Goal: Navigation & Orientation: Find specific page/section

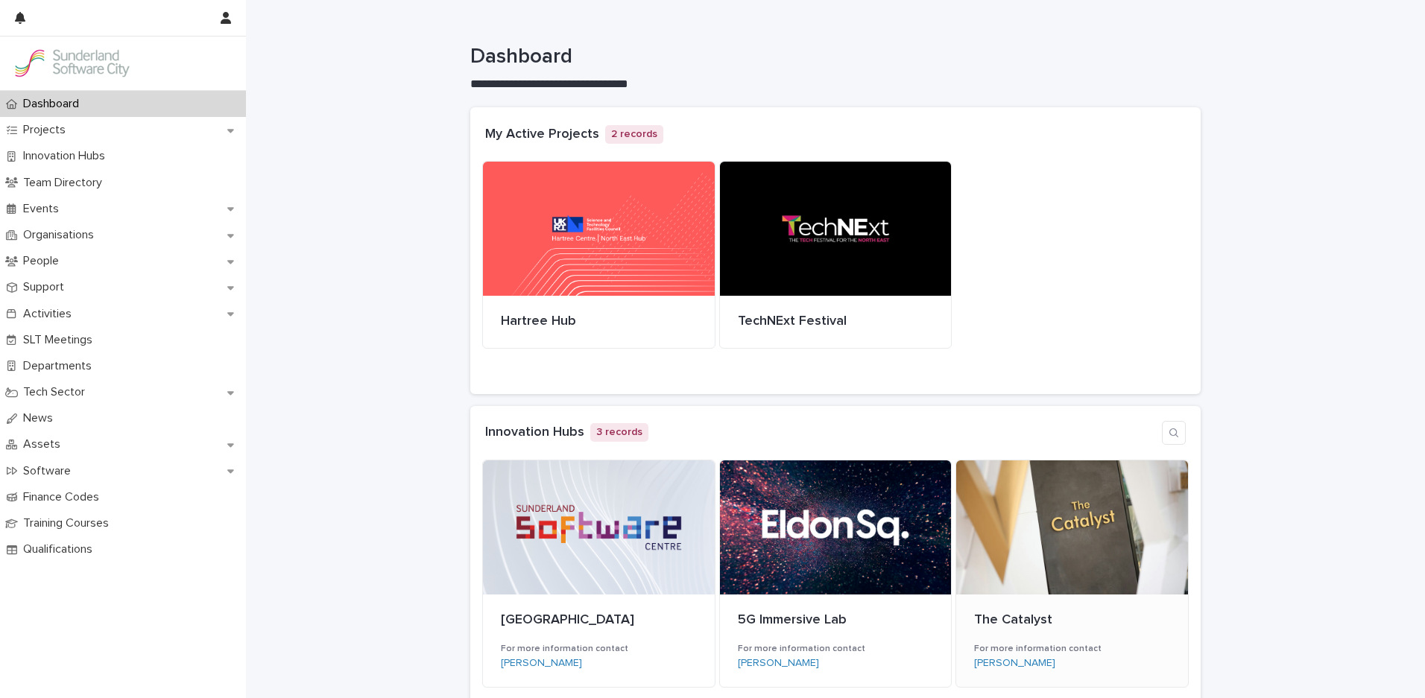
click at [1095, 535] on div at bounding box center [1072, 527] width 232 height 134
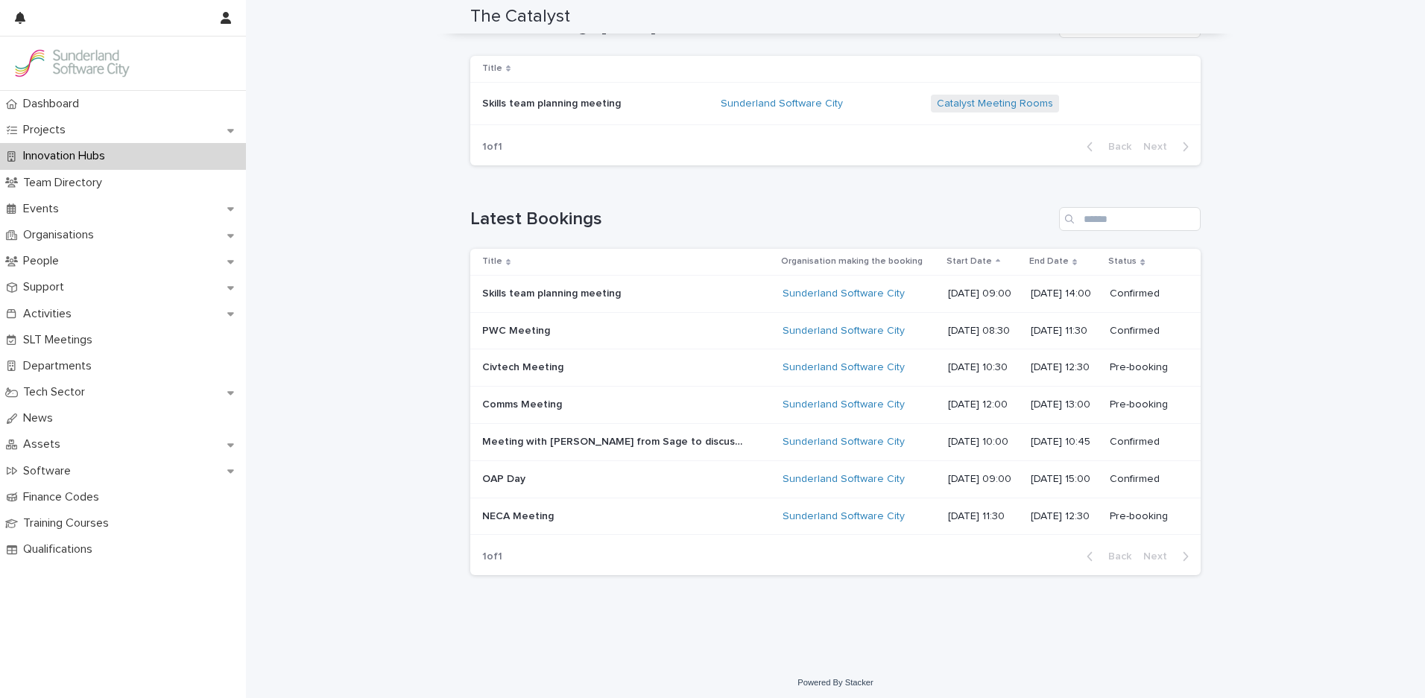
scroll to position [414, 0]
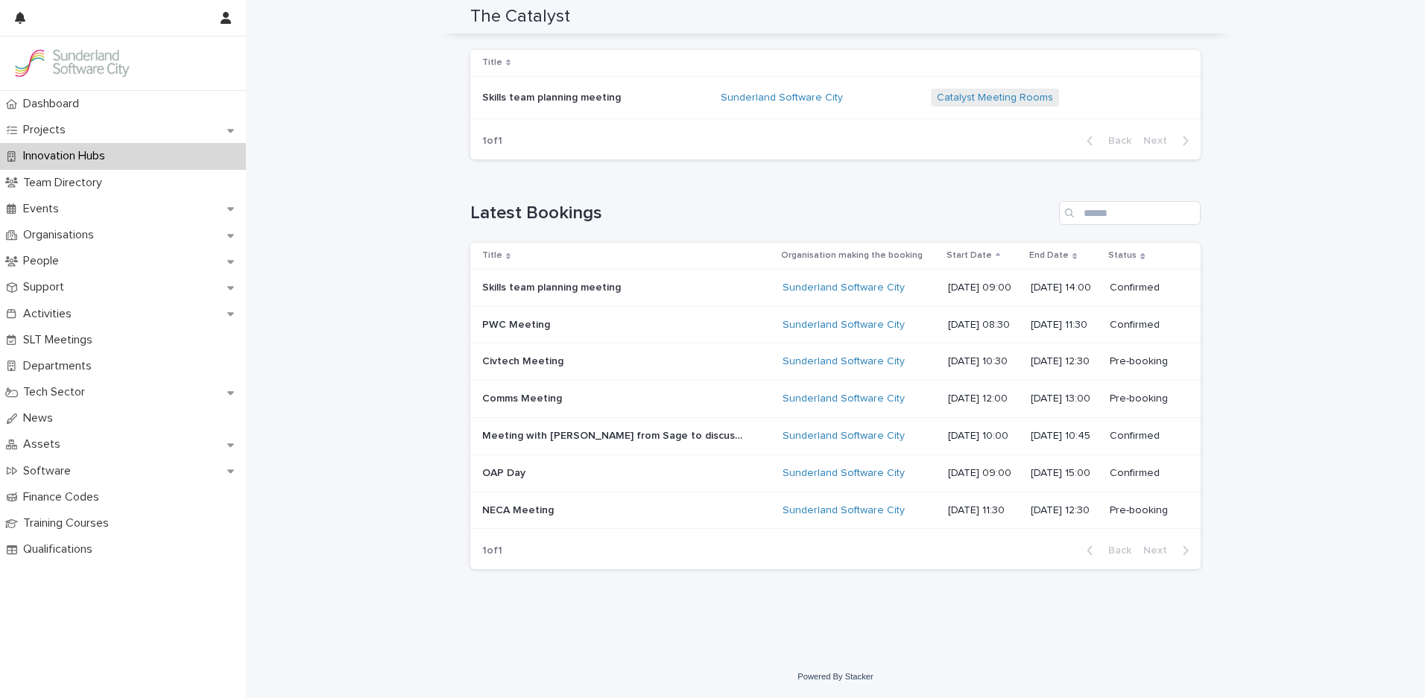
click at [630, 358] on p at bounding box center [612, 361] width 261 height 13
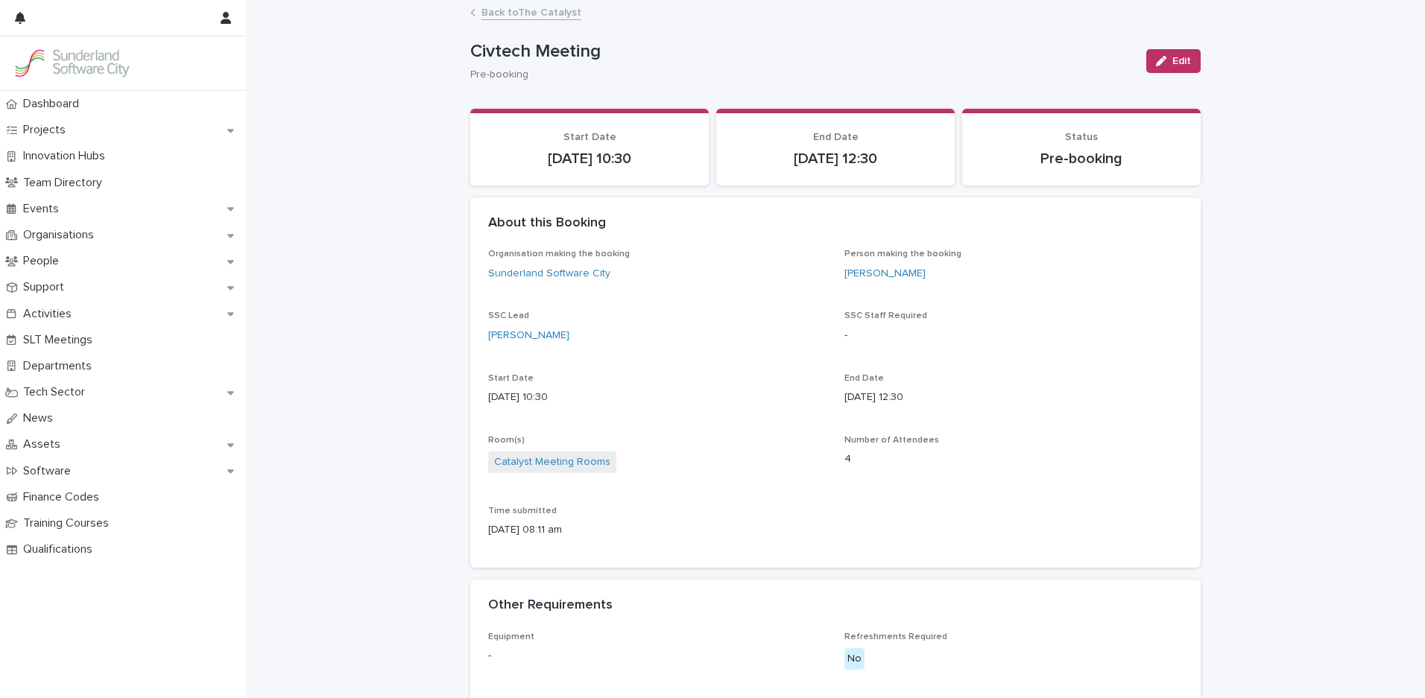
click at [517, 10] on link "Back to The Catalyst" at bounding box center [531, 11] width 100 height 17
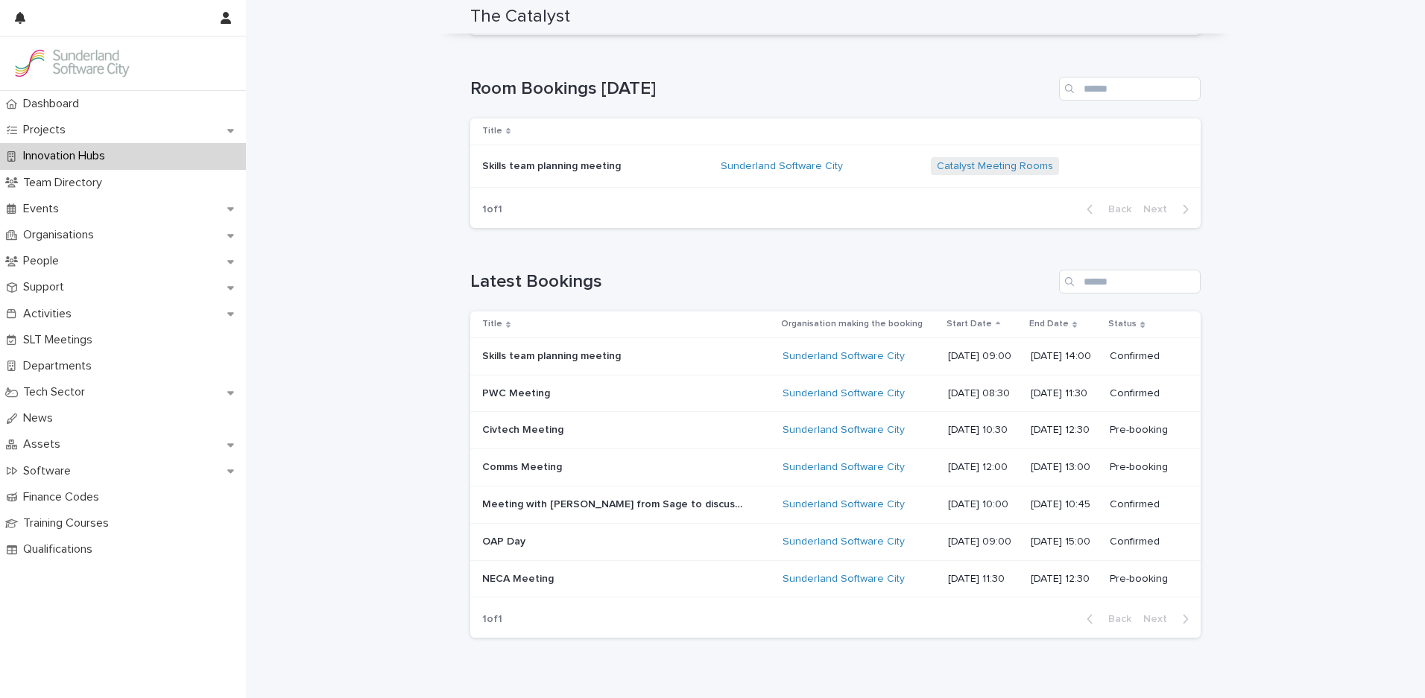
scroll to position [397, 0]
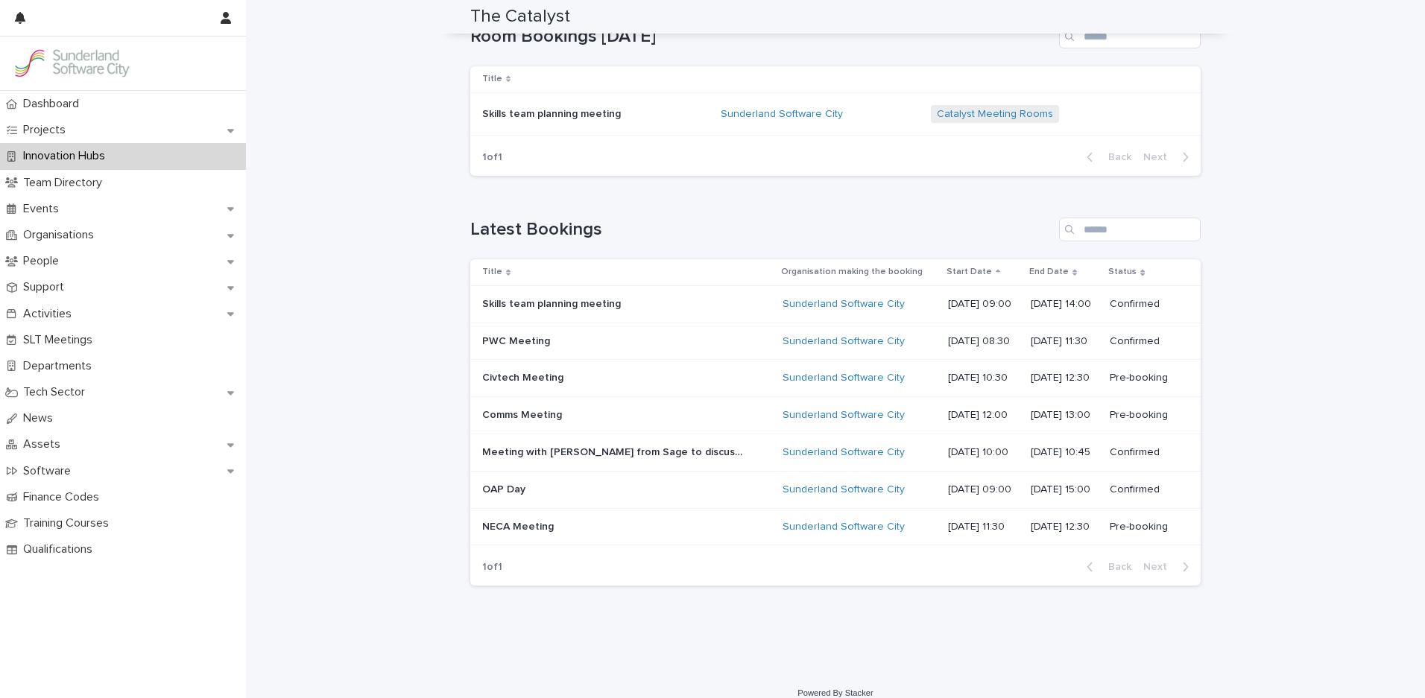
click at [577, 416] on p at bounding box center [612, 415] width 261 height 13
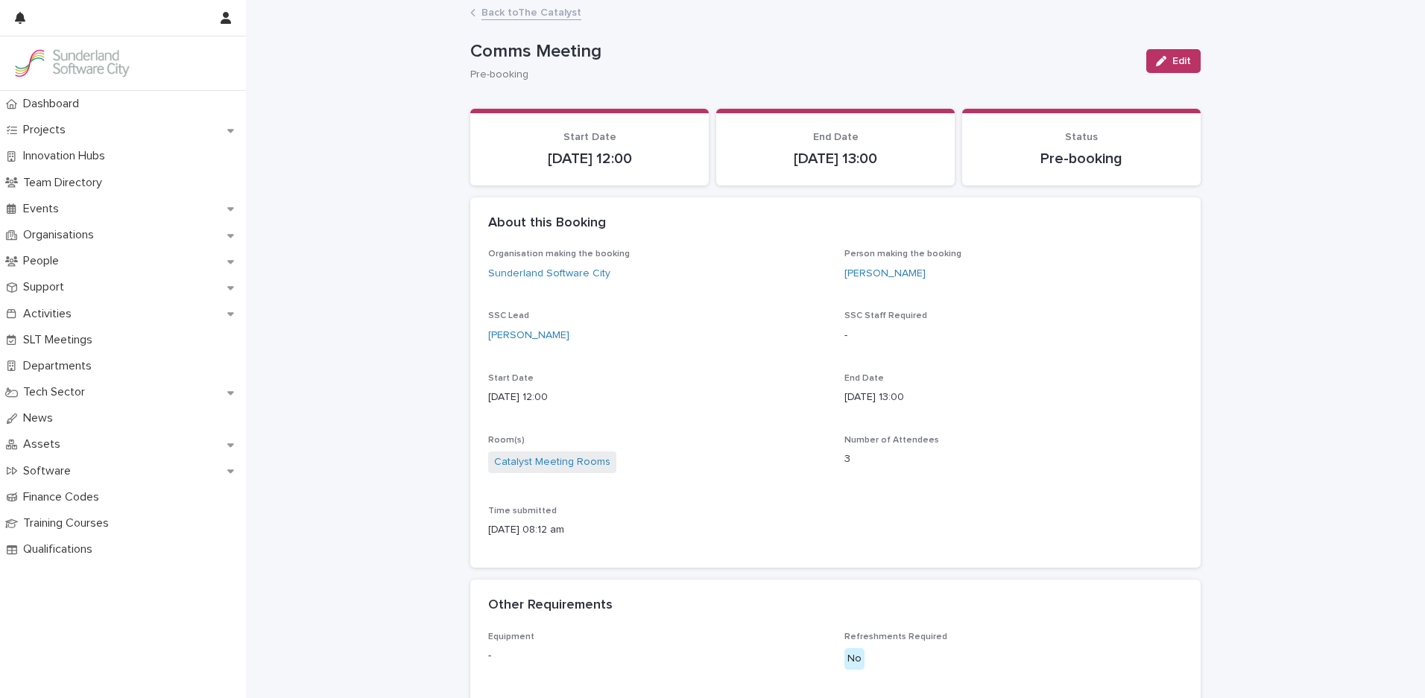
click at [513, 19] on link "Back to The Catalyst" at bounding box center [531, 11] width 100 height 17
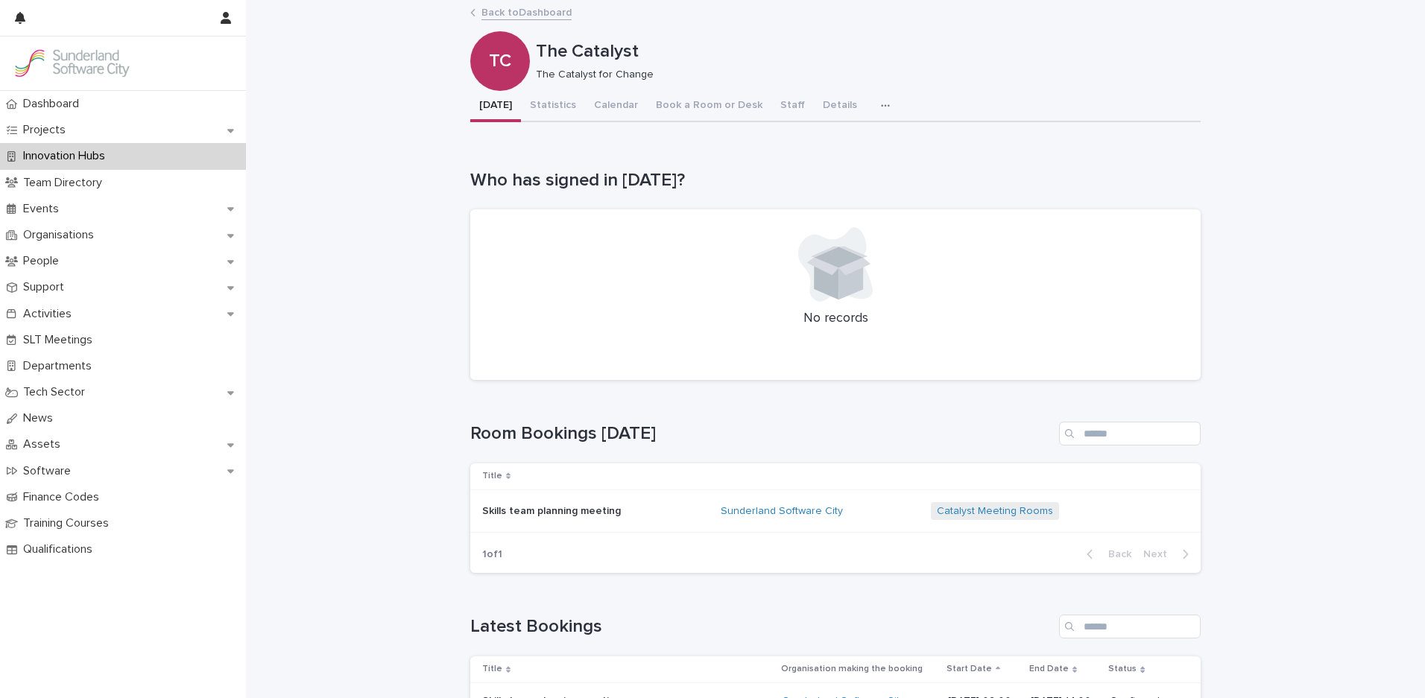
scroll to position [414, 0]
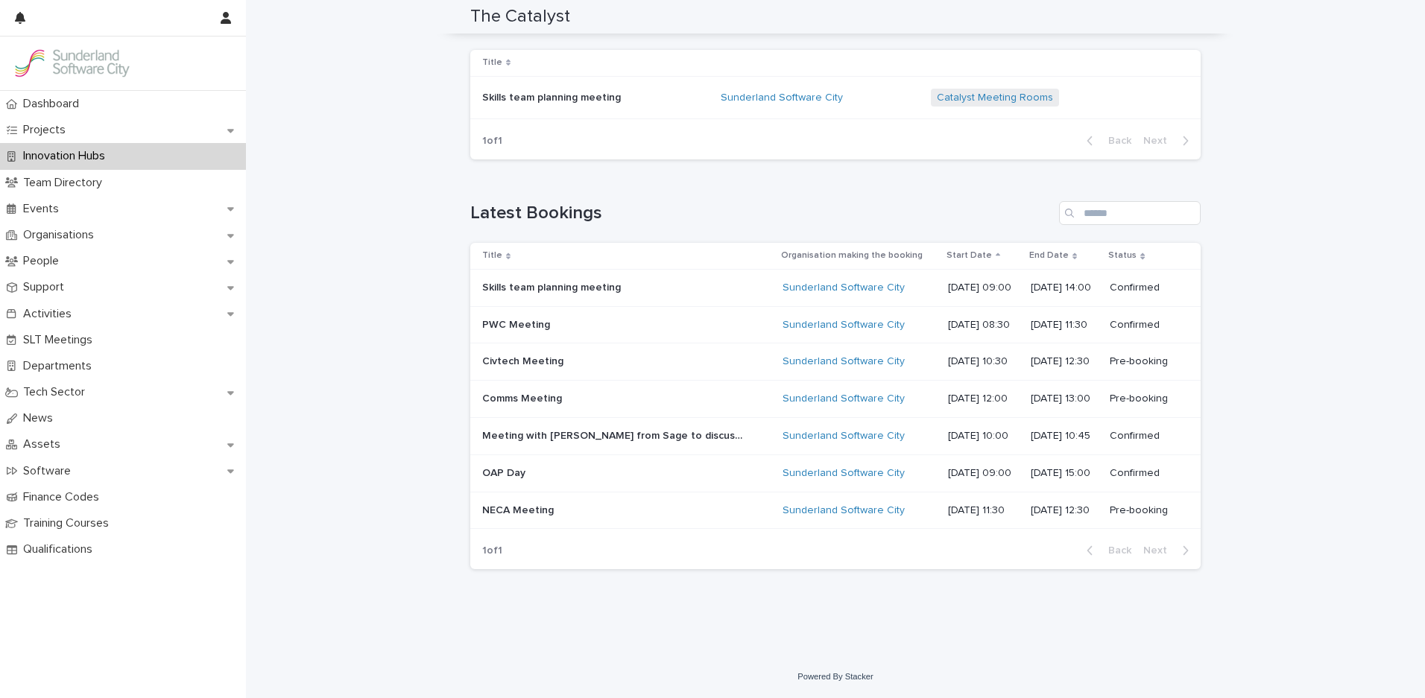
click at [603, 521] on div "NECA Meeting NECA Meeting" at bounding box center [626, 510] width 288 height 25
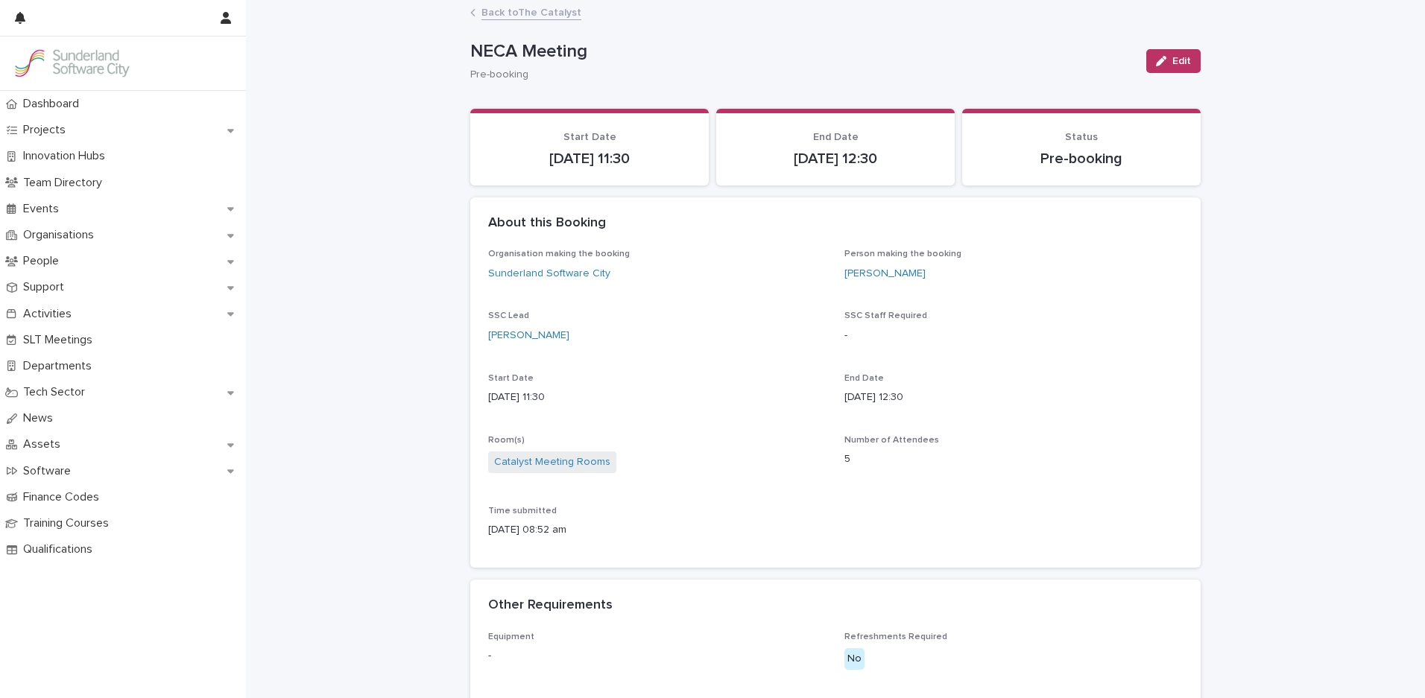
click at [514, 10] on link "Back to The Catalyst" at bounding box center [531, 11] width 100 height 17
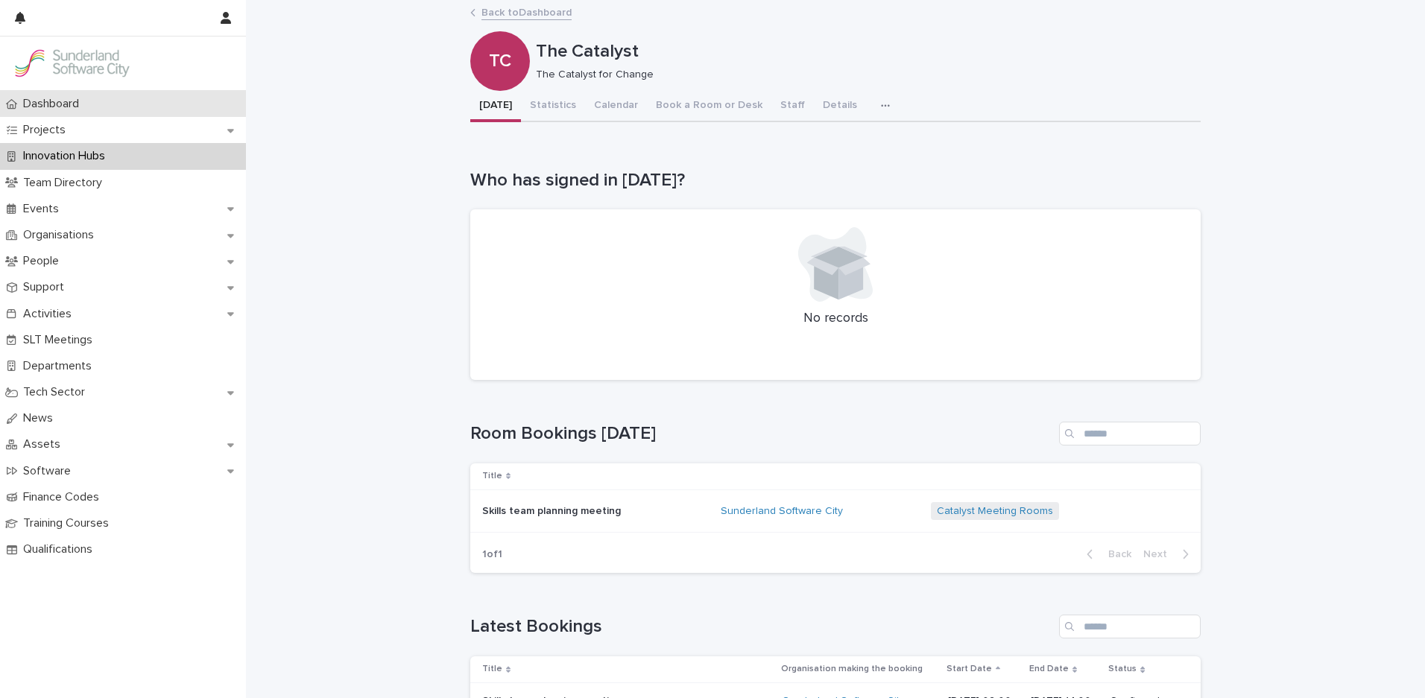
click at [108, 111] on div "Dashboard" at bounding box center [123, 104] width 246 height 26
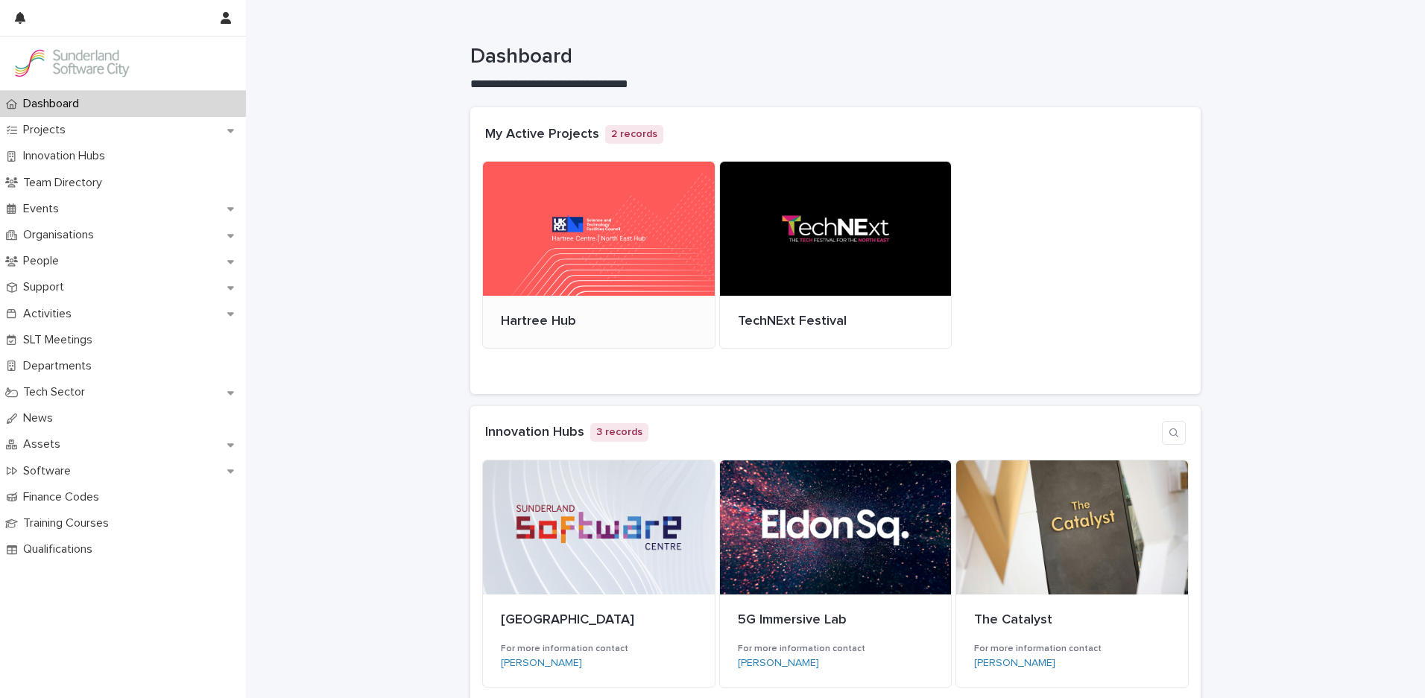
click at [627, 194] on div at bounding box center [599, 229] width 232 height 134
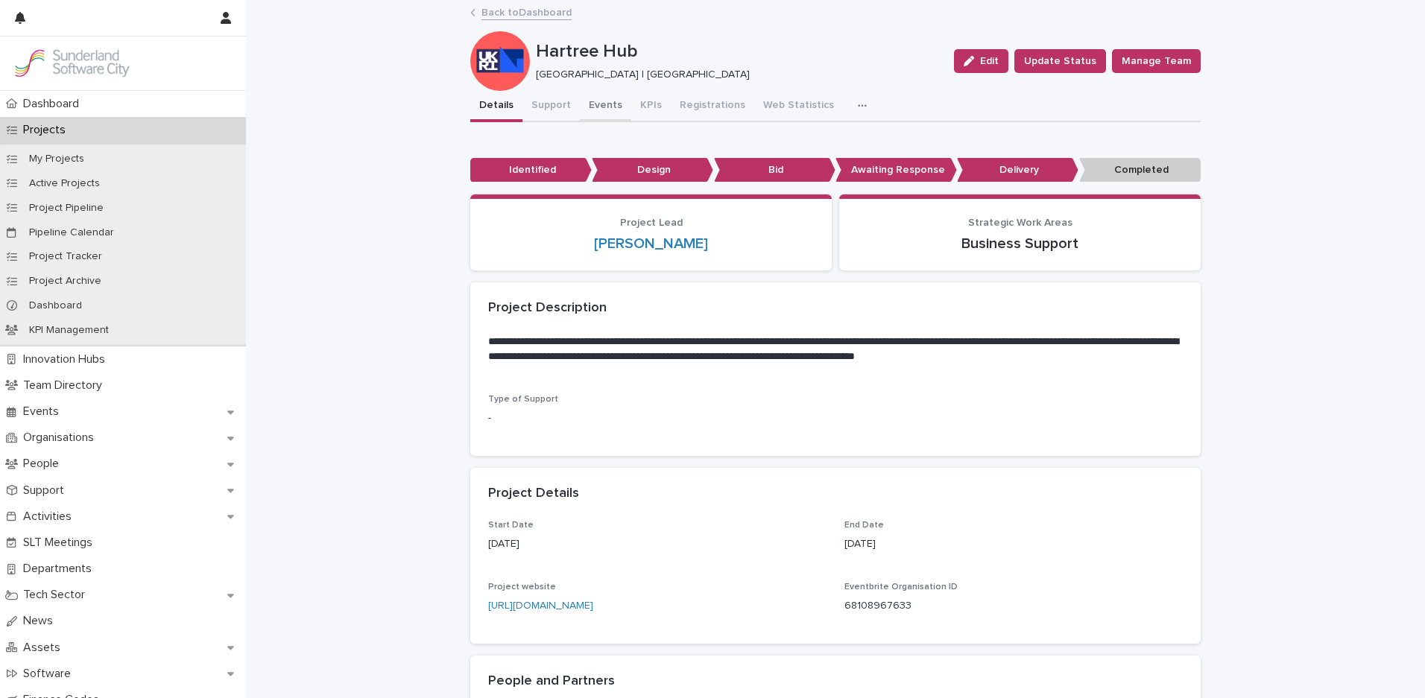
click at [598, 107] on button "Events" at bounding box center [605, 106] width 51 height 31
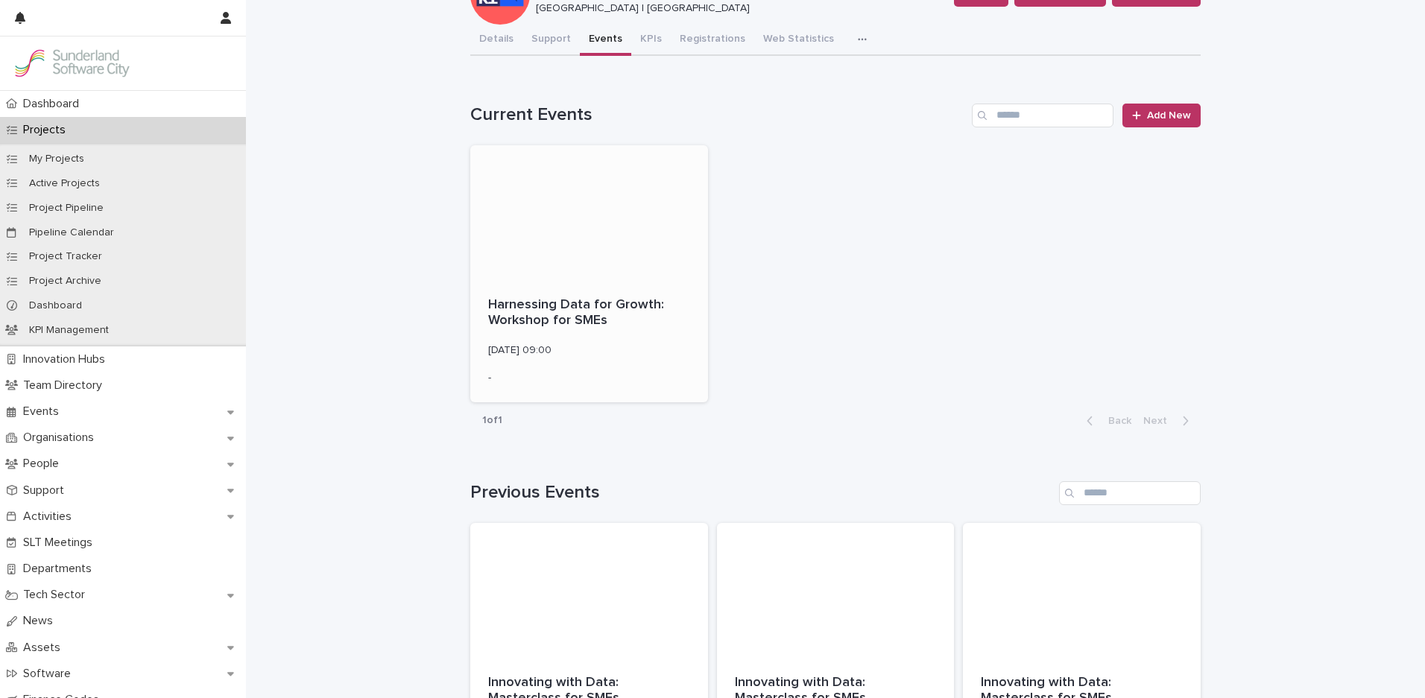
scroll to position [67, 0]
click at [603, 243] on div at bounding box center [589, 212] width 238 height 134
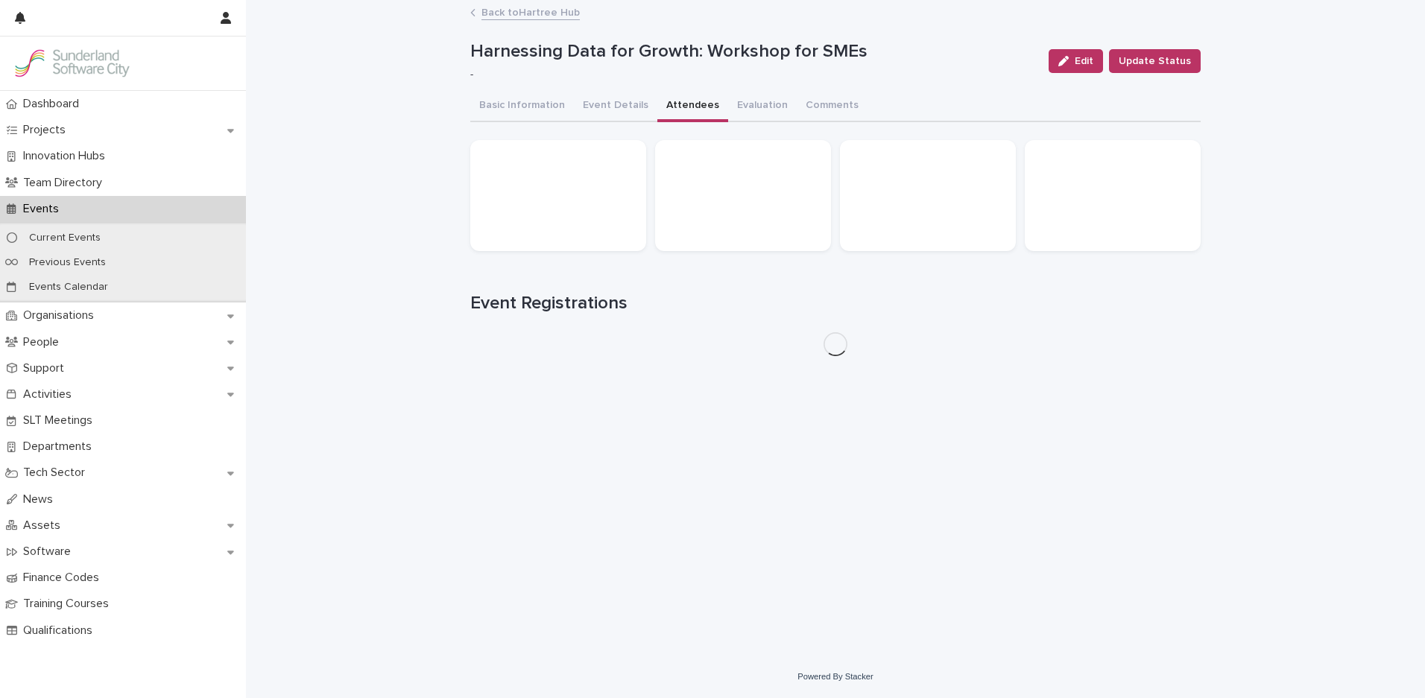
drag, startPoint x: 694, startPoint y: 110, endPoint x: 703, endPoint y: 125, distance: 18.4
click at [694, 110] on button "Attendees" at bounding box center [692, 106] width 71 height 31
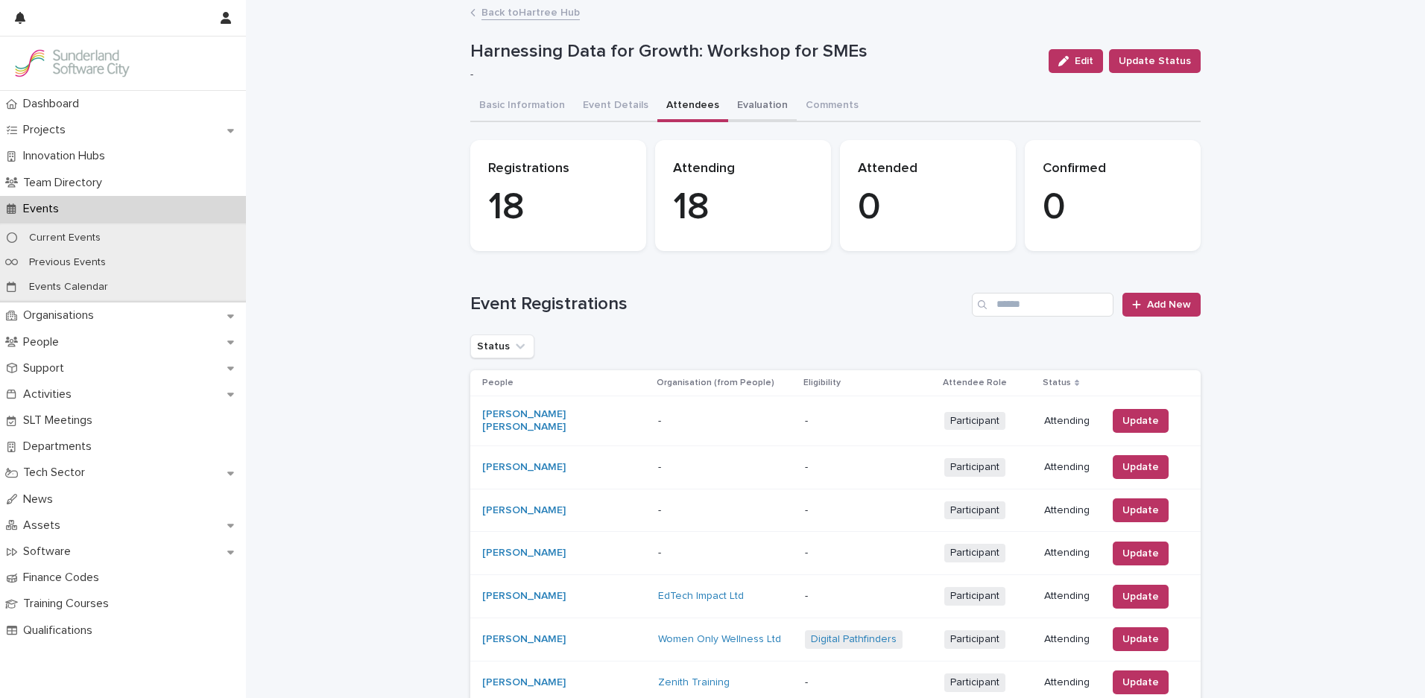
click at [732, 109] on button "Evaluation" at bounding box center [762, 106] width 69 height 31
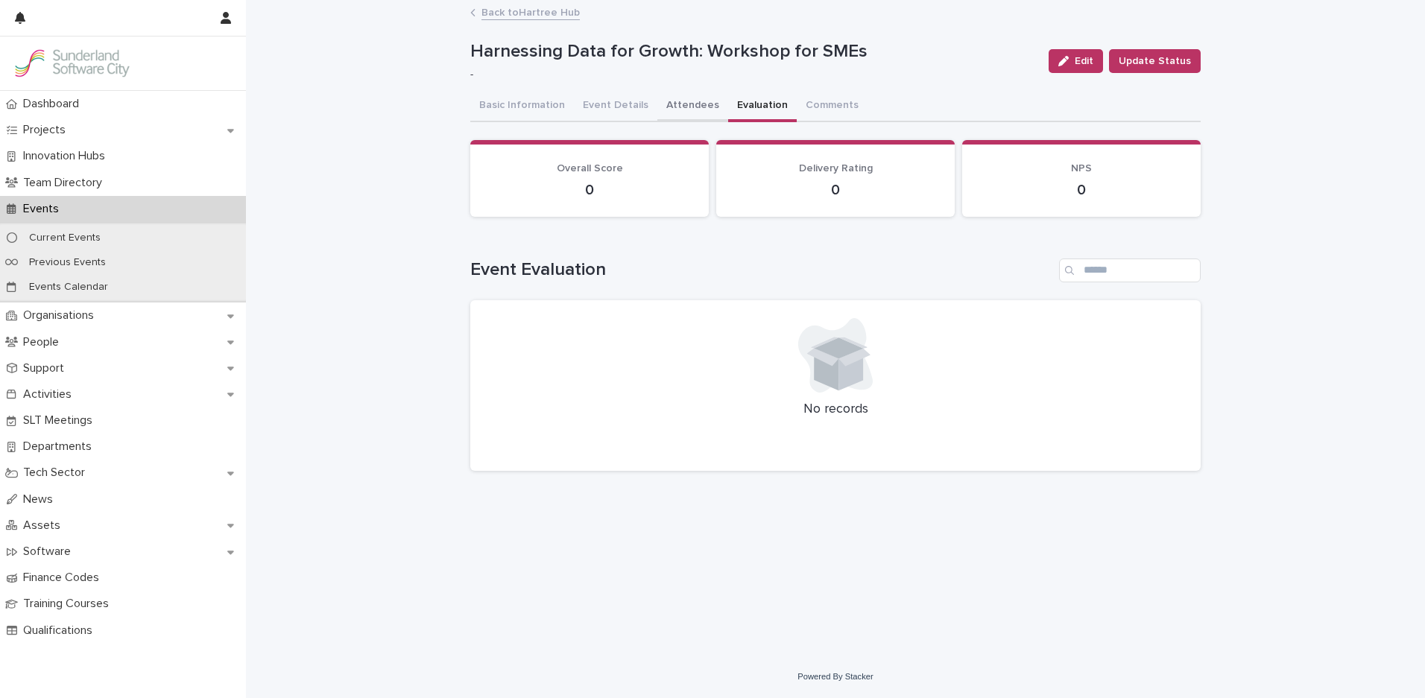
click at [676, 103] on button "Attendees" at bounding box center [692, 106] width 71 height 31
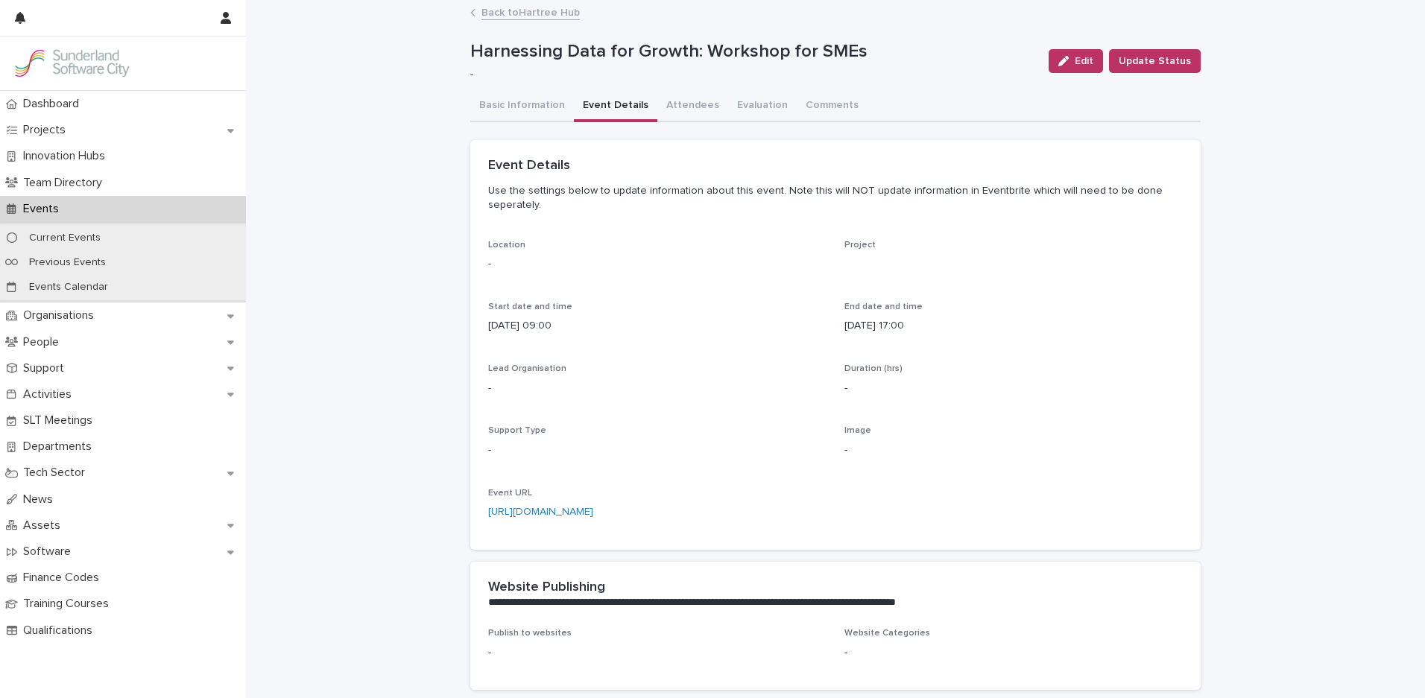
click at [577, 104] on button "Event Details" at bounding box center [615, 106] width 83 height 31
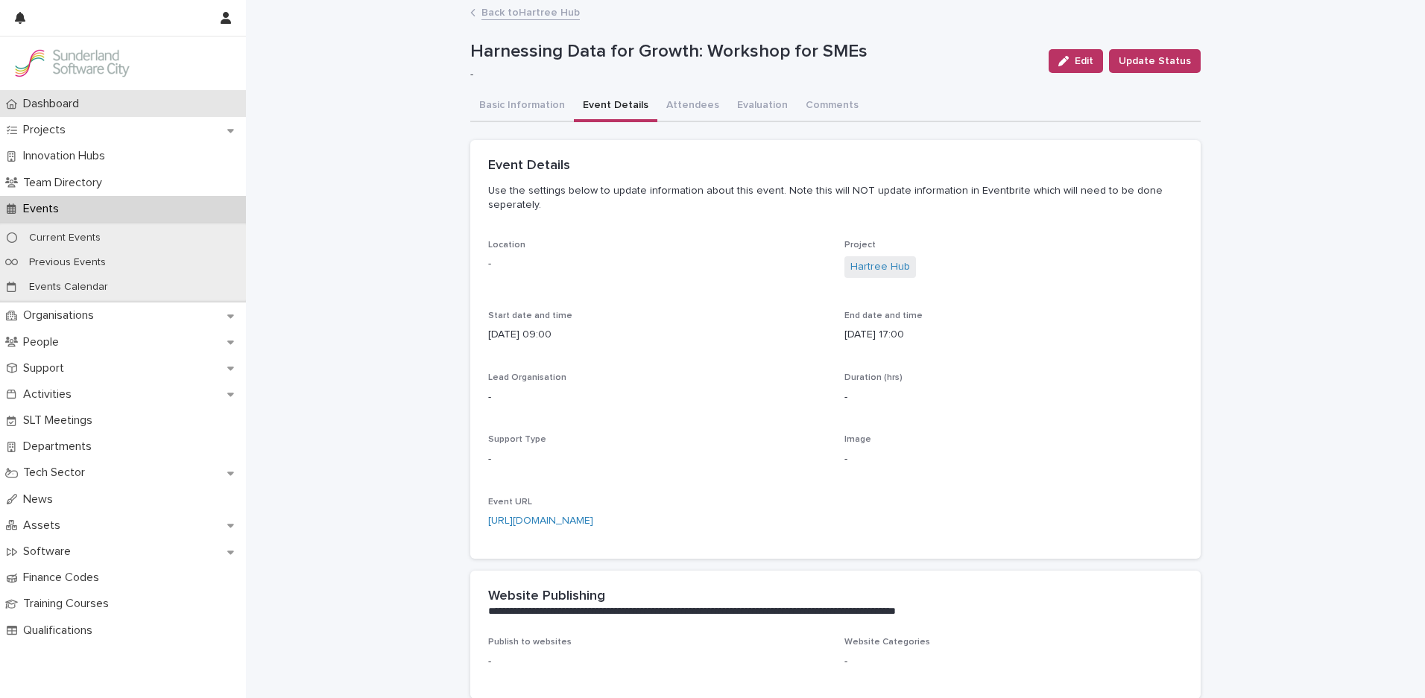
click at [72, 108] on p "Dashboard" at bounding box center [54, 104] width 74 height 14
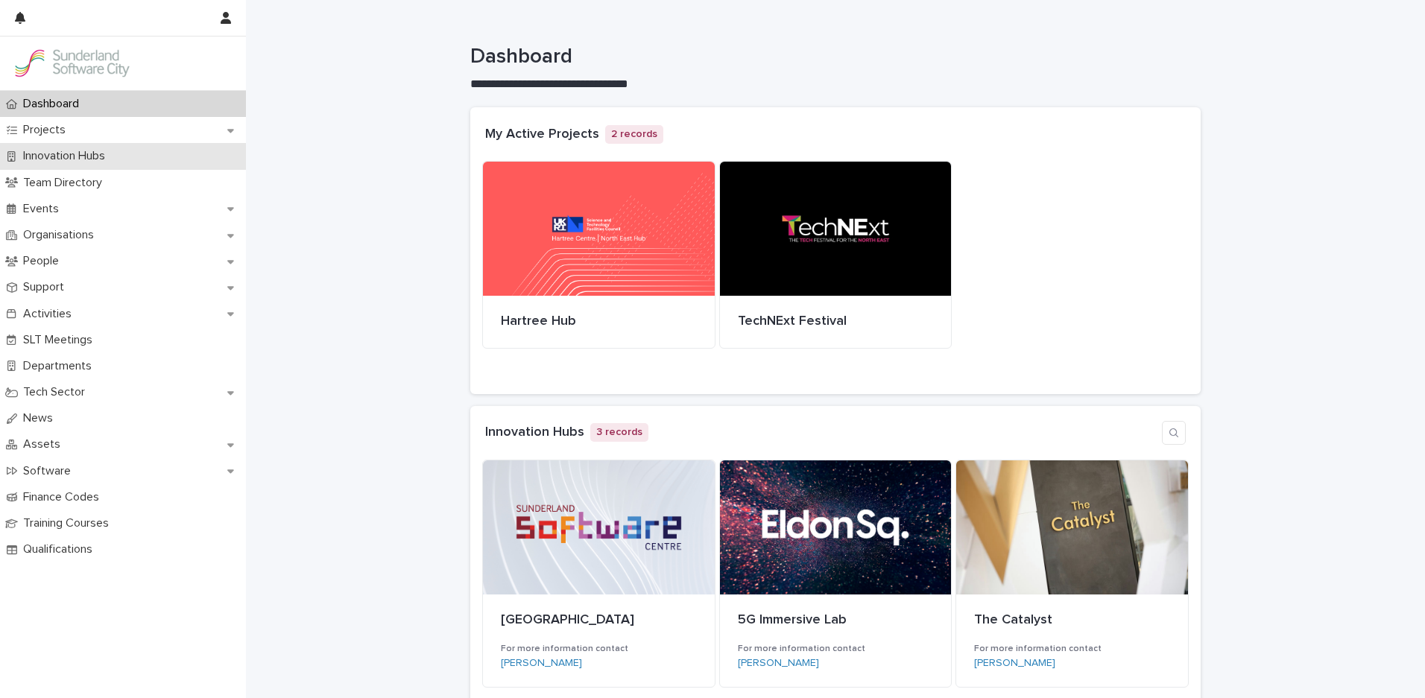
click at [62, 156] on p "Innovation Hubs" at bounding box center [67, 156] width 100 height 14
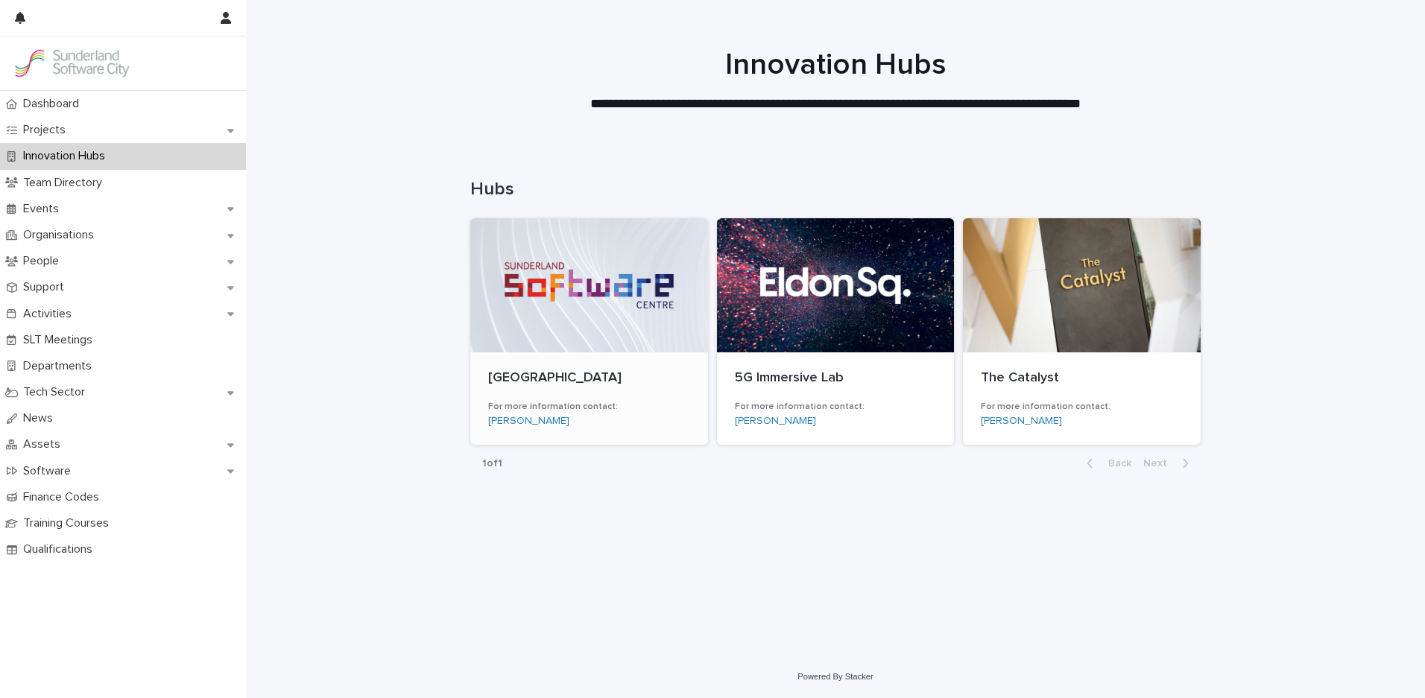
click at [604, 299] on div at bounding box center [589, 285] width 238 height 134
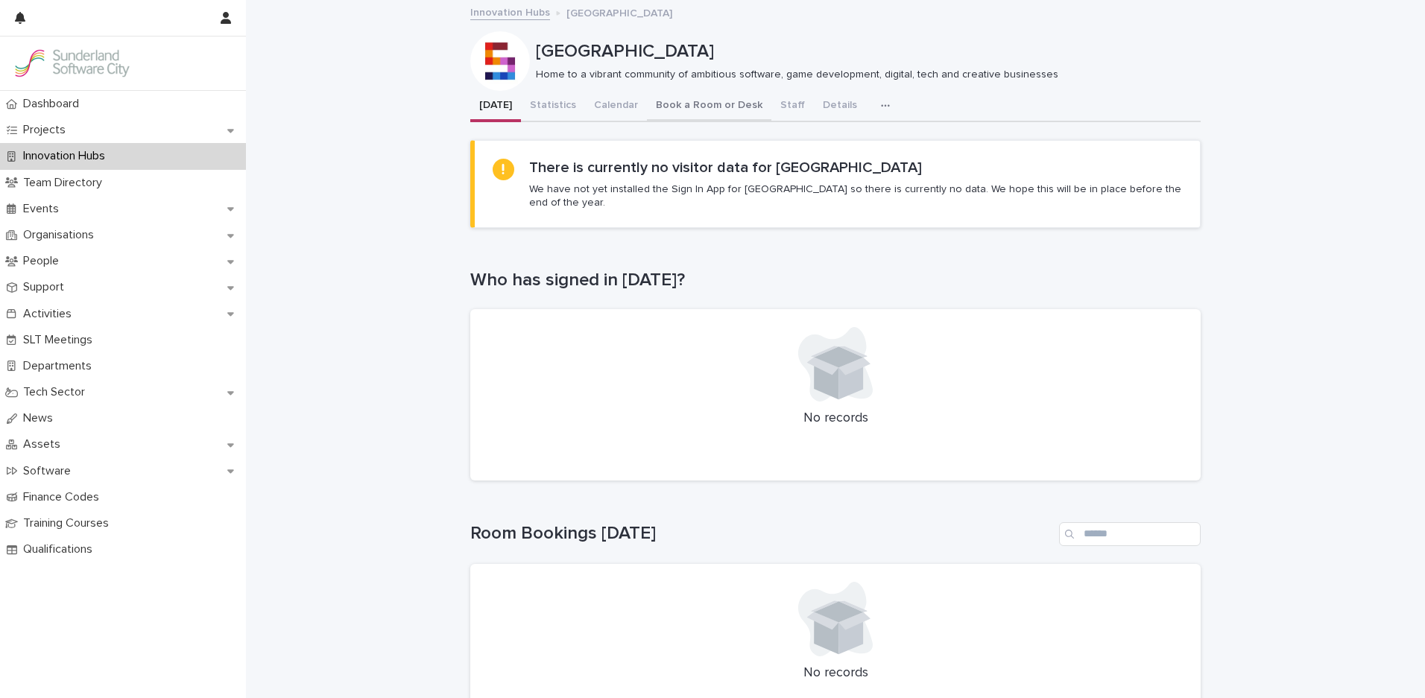
click at [683, 106] on button "Book a Room or Desk" at bounding box center [709, 106] width 124 height 31
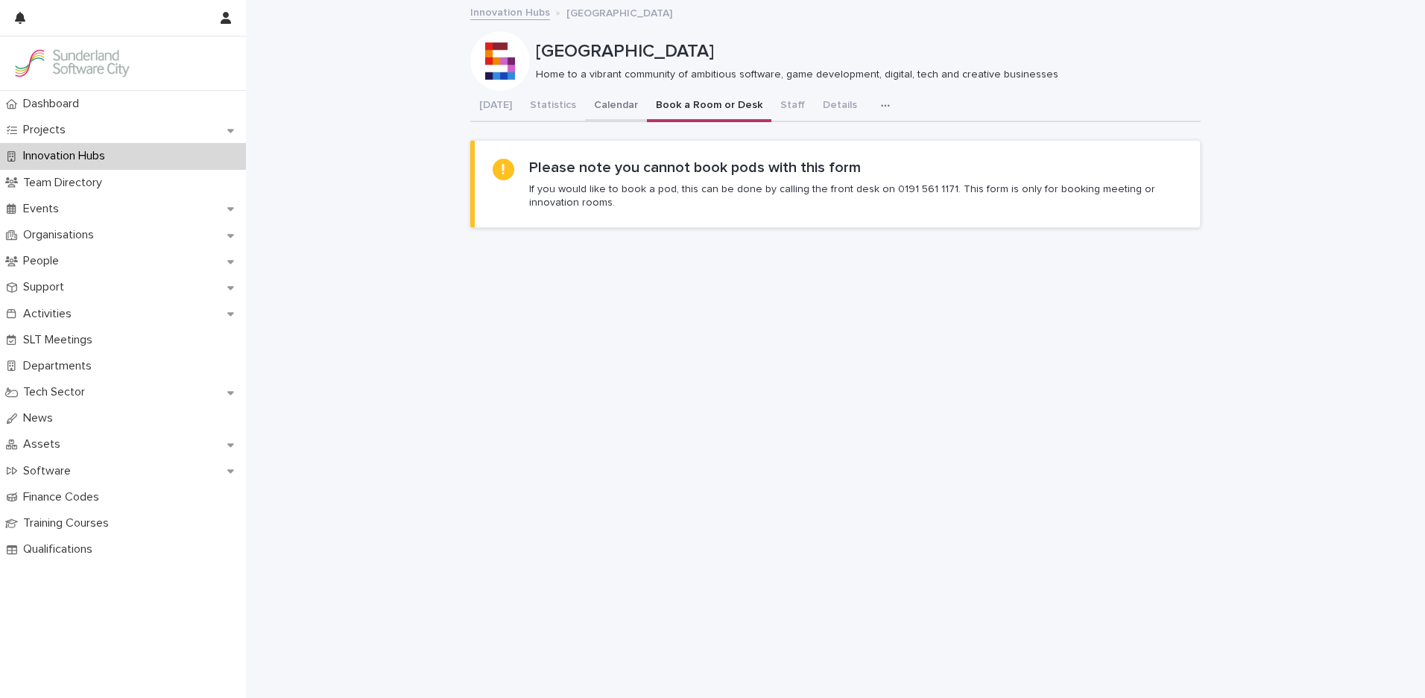
click at [623, 109] on button "Calendar" at bounding box center [616, 106] width 62 height 31
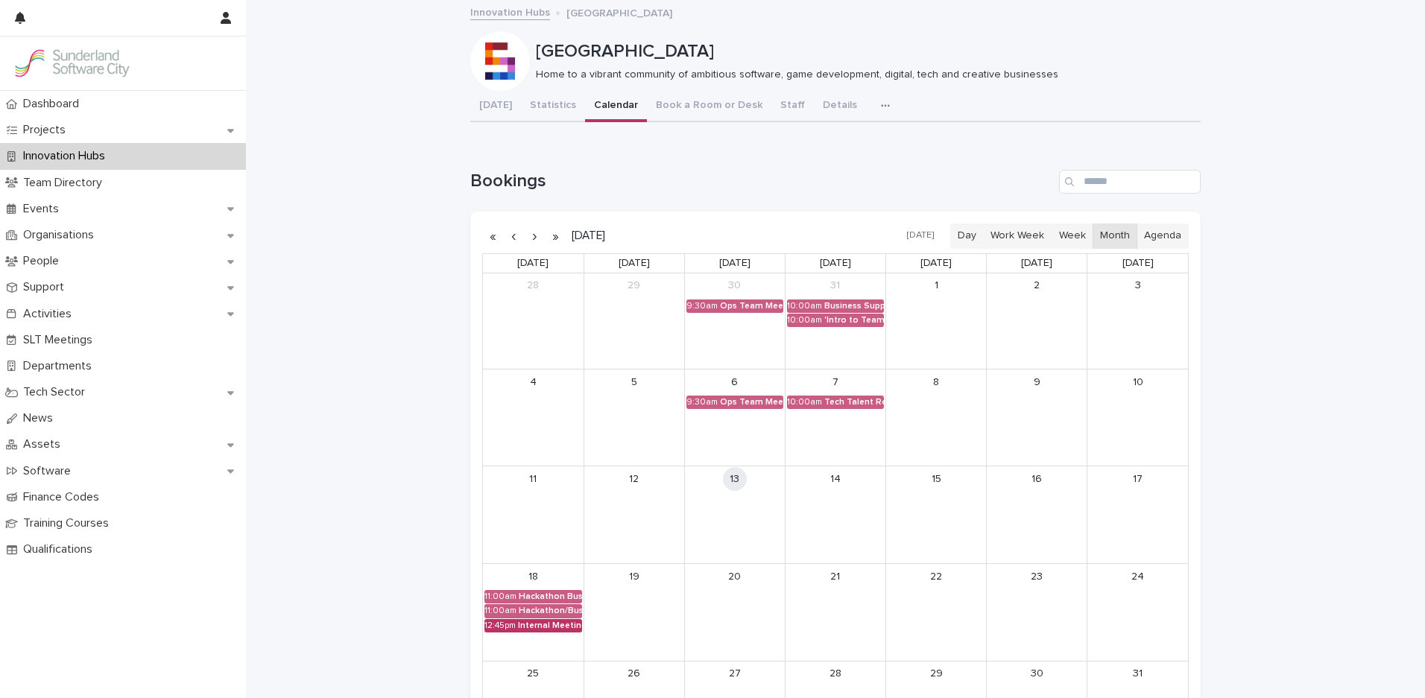
click at [537, 627] on div "Internal Meeting and Client Meeting for Dynamo [GEOGRAPHIC_DATA]" at bounding box center [550, 626] width 64 height 10
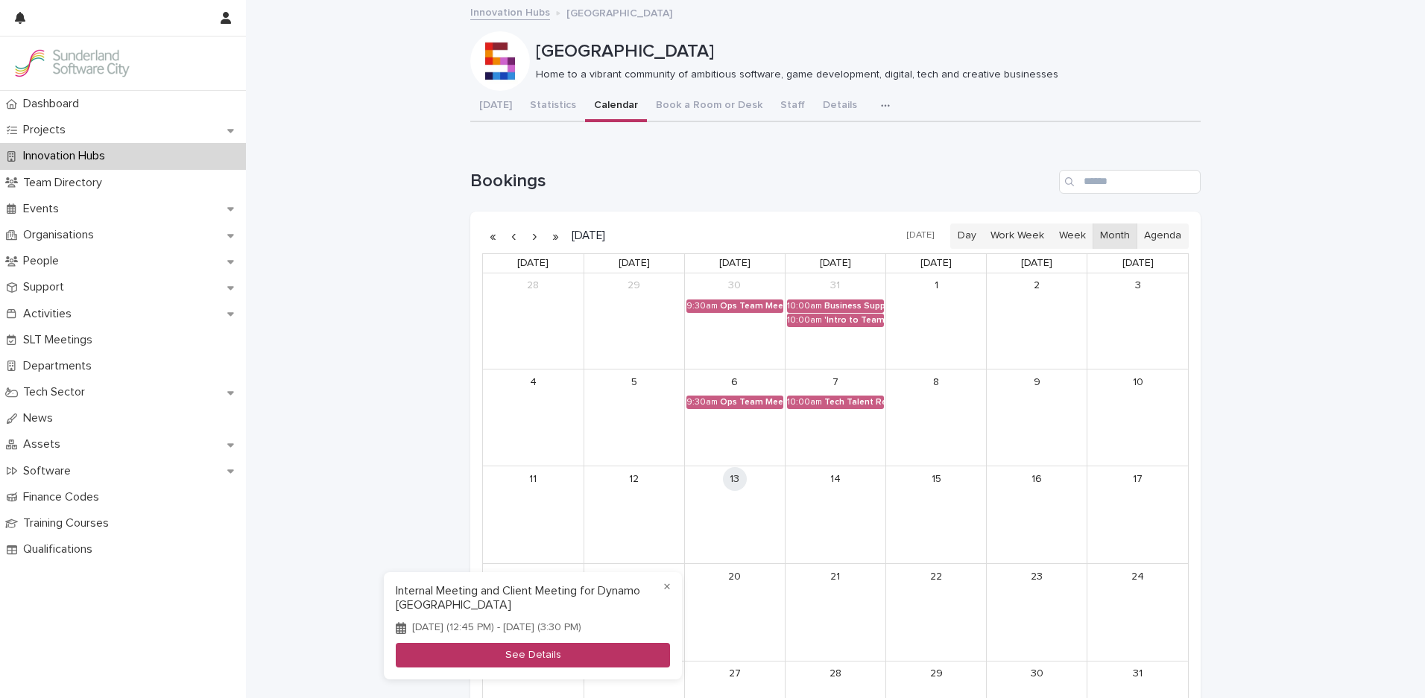
click at [541, 644] on button "See Details" at bounding box center [533, 655] width 274 height 25
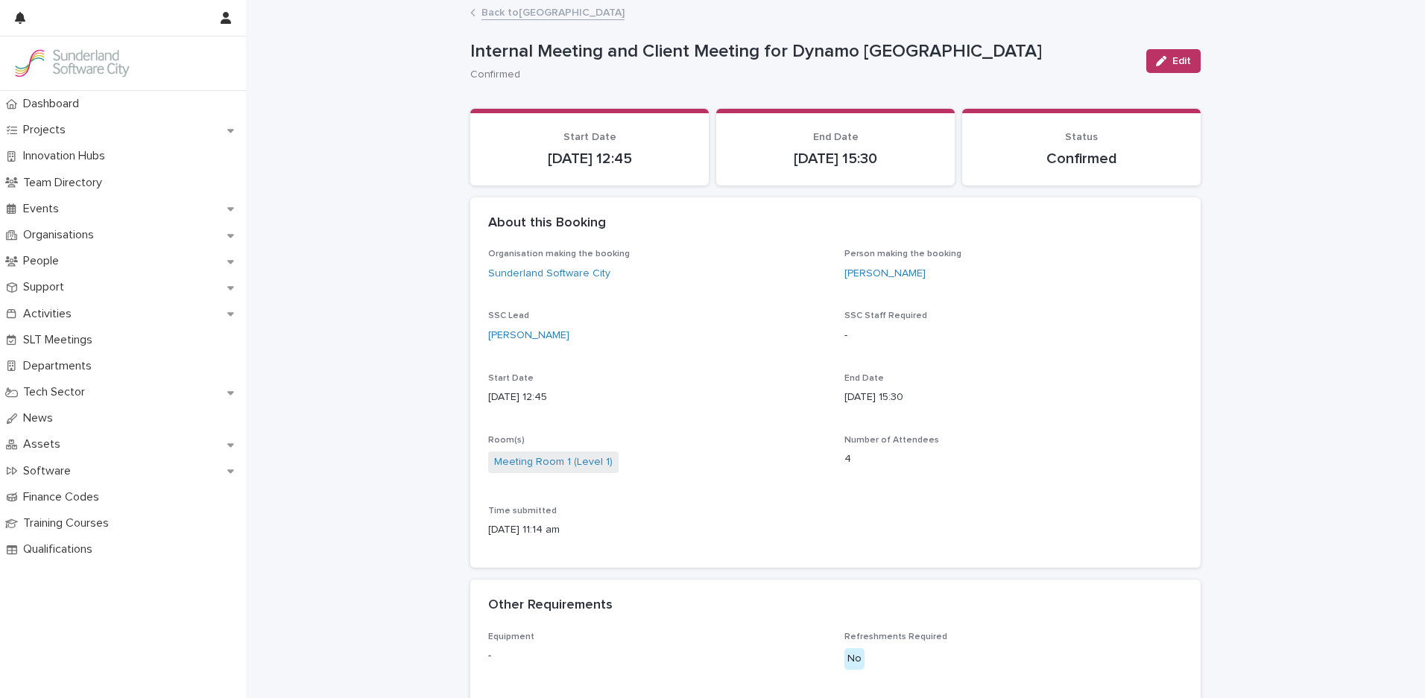
click at [539, 14] on link "Back to [GEOGRAPHIC_DATA]" at bounding box center [552, 11] width 143 height 17
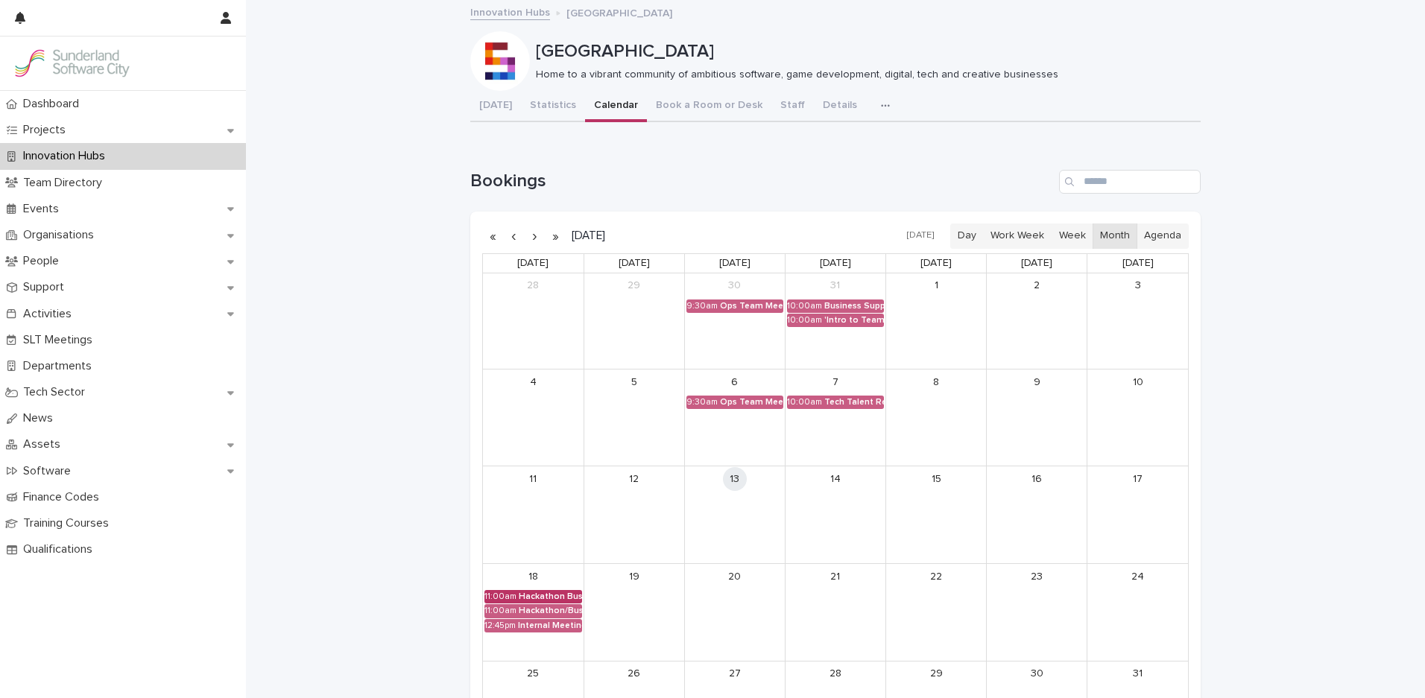
click at [529, 601] on div "Hackathon Business Challenge with Edge Digital Manufacturing" at bounding box center [550, 597] width 63 height 10
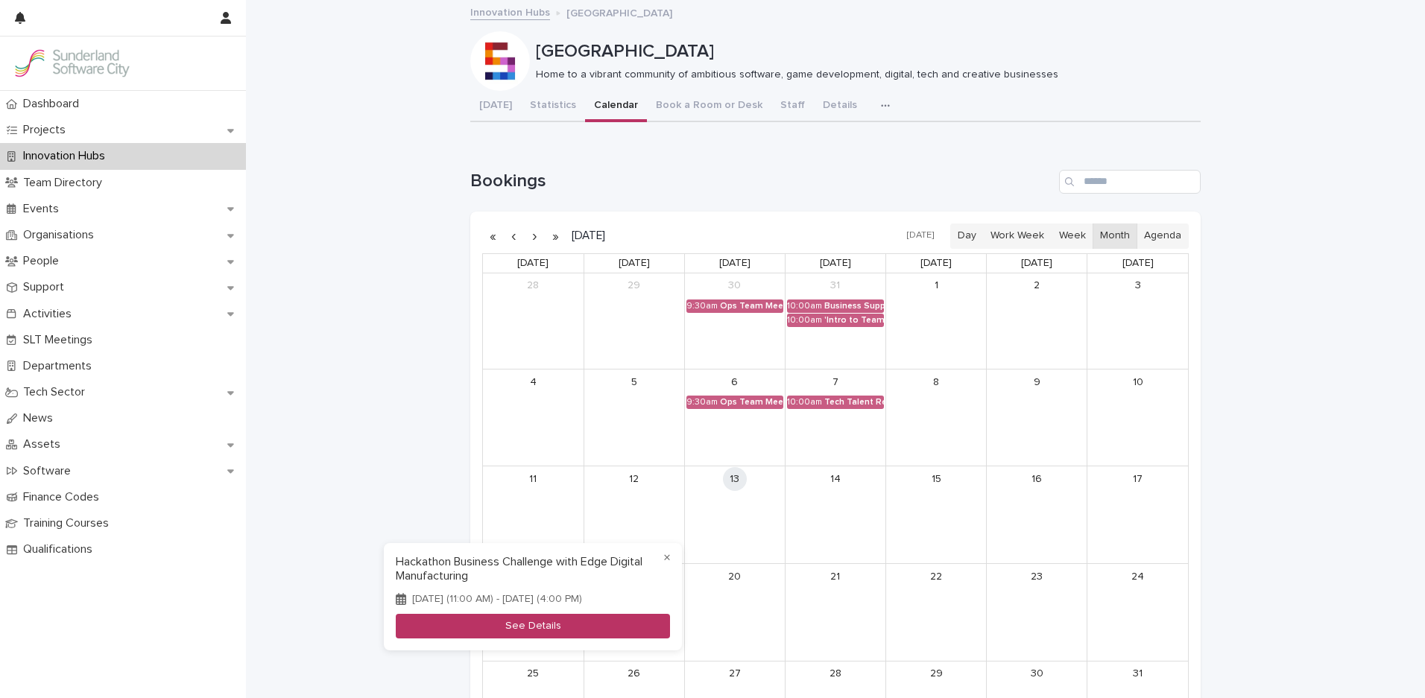
click at [522, 623] on button "See Details" at bounding box center [533, 626] width 274 height 25
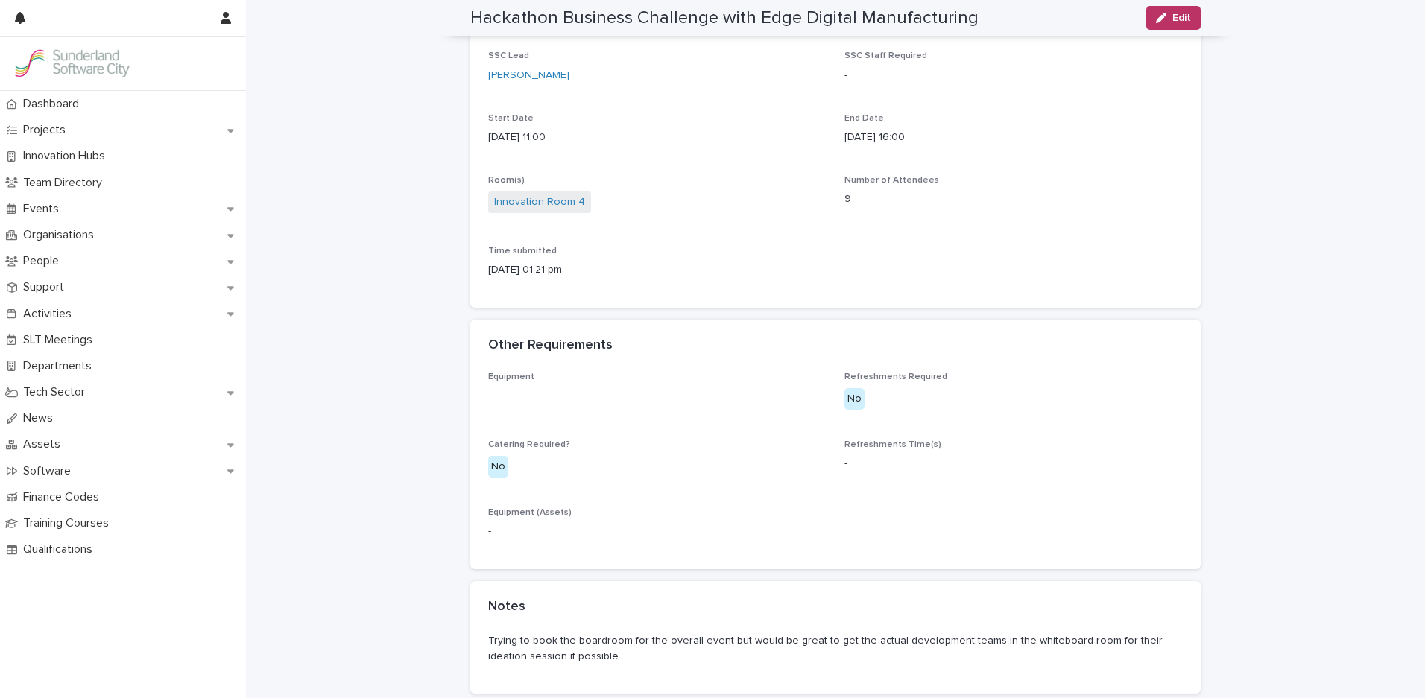
scroll to position [253, 0]
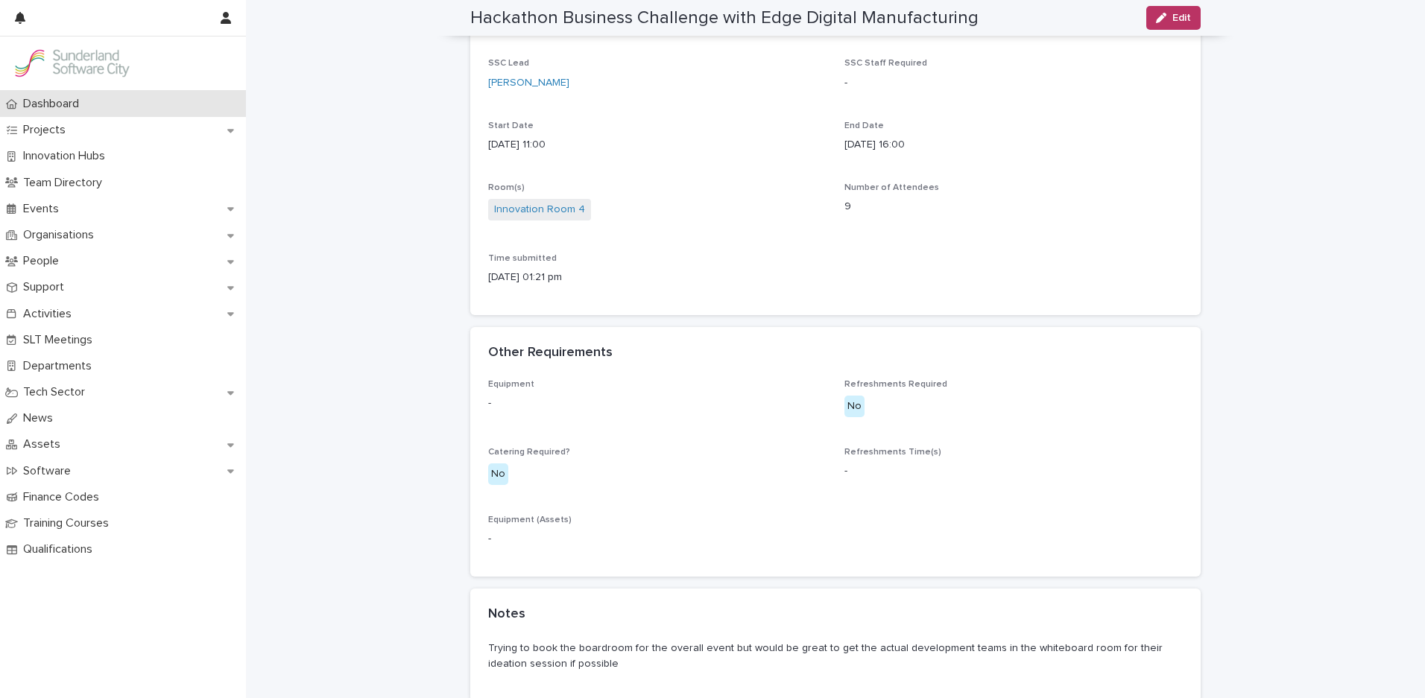
click at [83, 103] on p "Dashboard" at bounding box center [54, 104] width 74 height 14
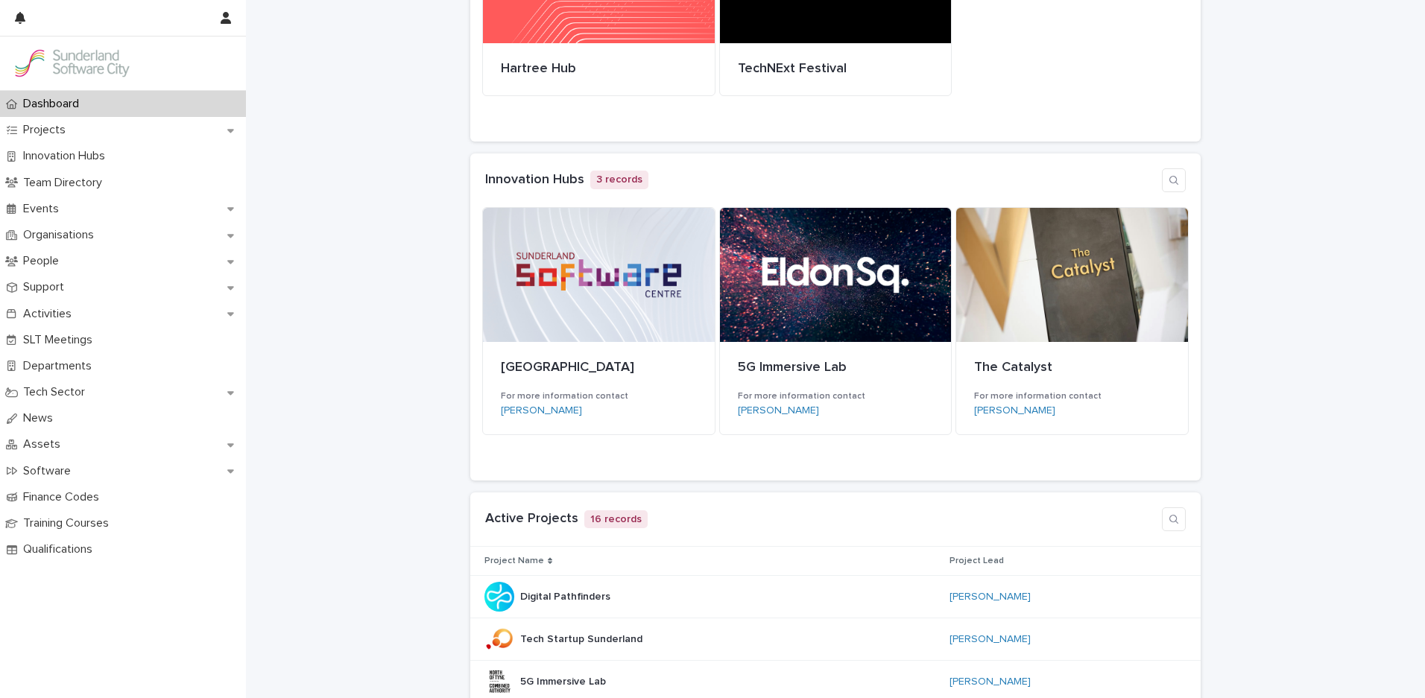
scroll to position [694, 0]
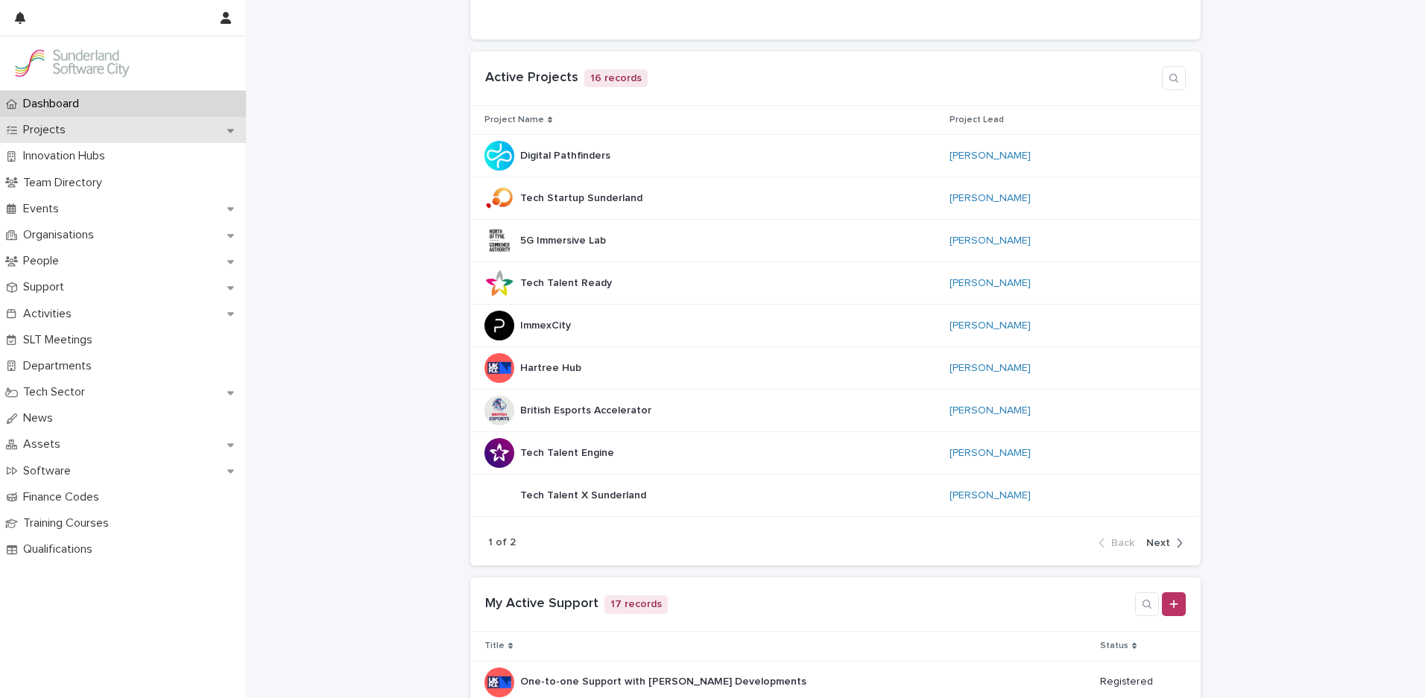
click at [65, 128] on p "Projects" at bounding box center [47, 130] width 60 height 14
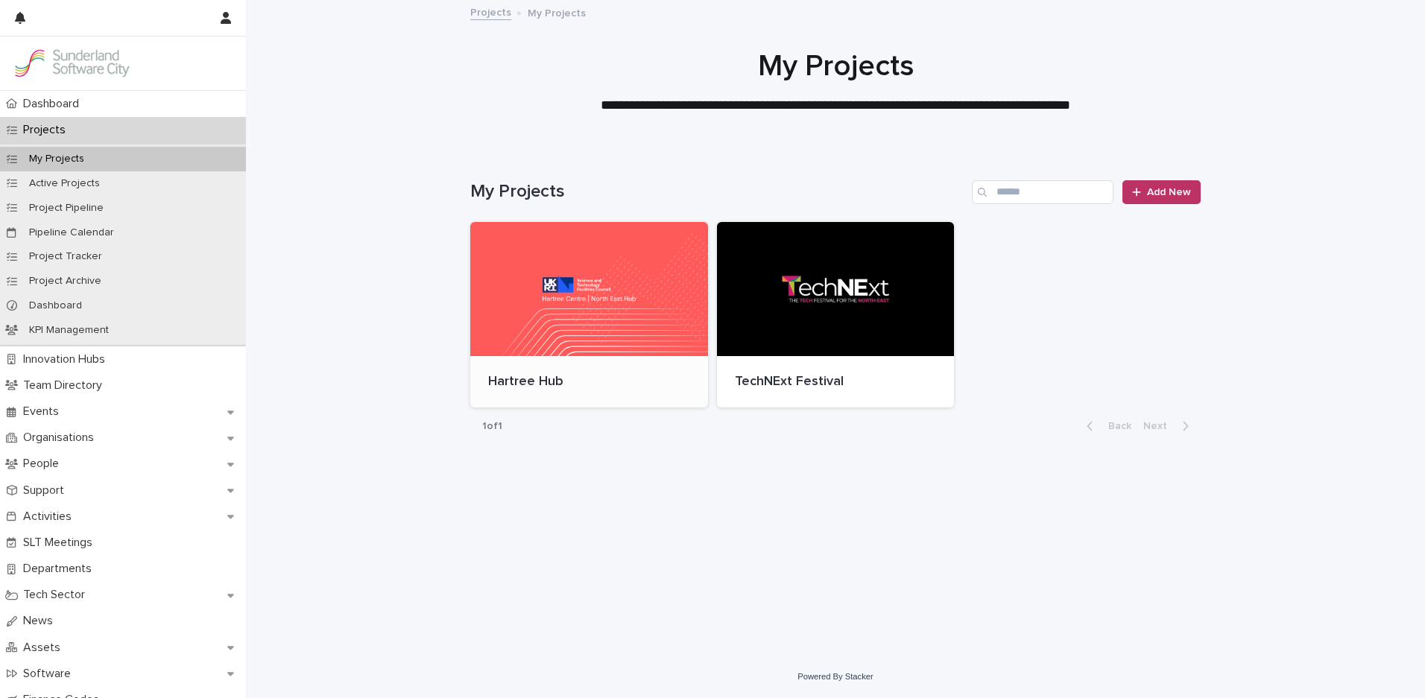
click at [543, 293] on div at bounding box center [589, 289] width 238 height 134
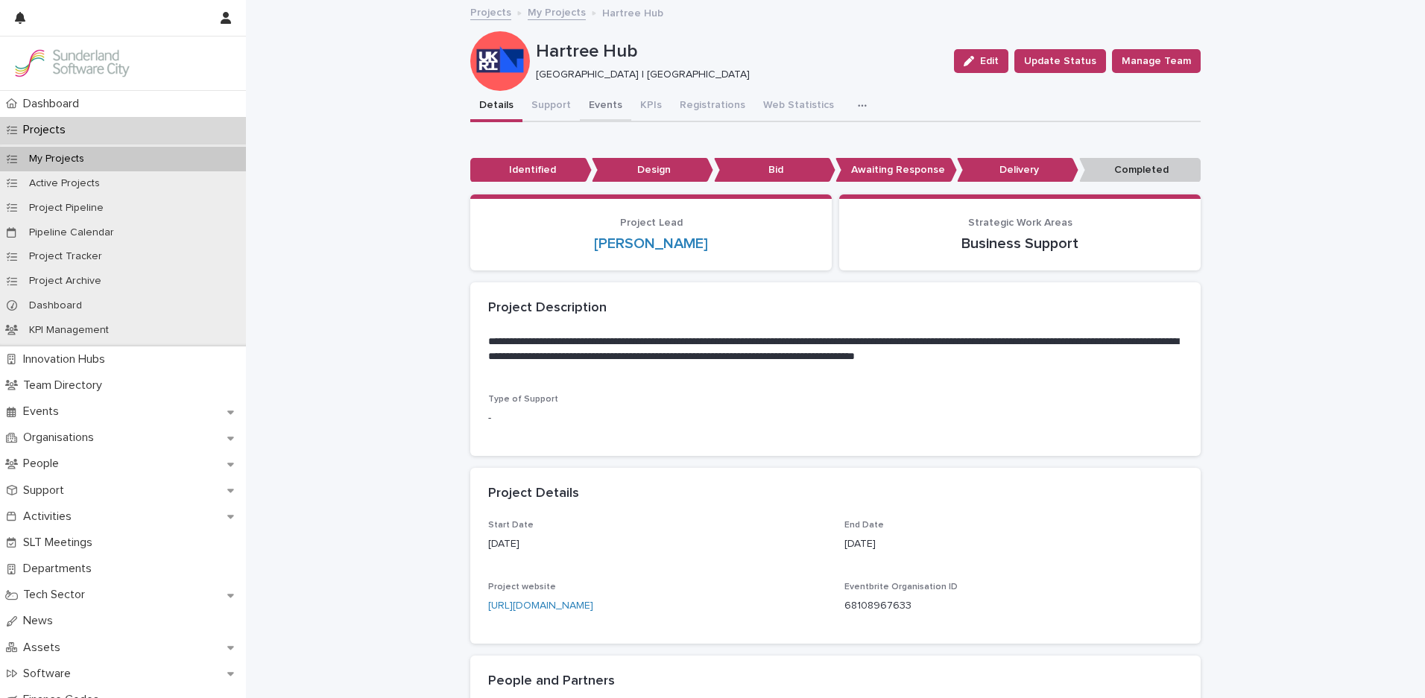
click at [604, 107] on button "Events" at bounding box center [605, 106] width 51 height 31
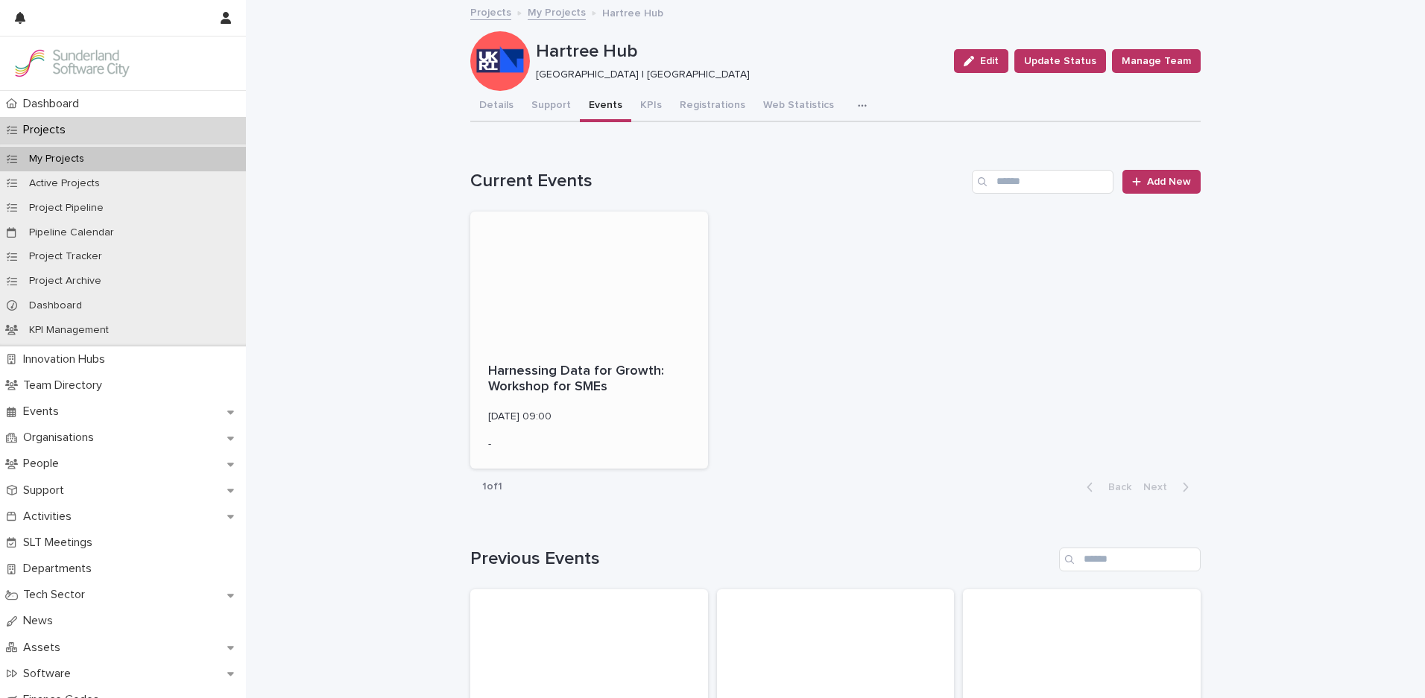
click at [524, 323] on div at bounding box center [589, 279] width 238 height 134
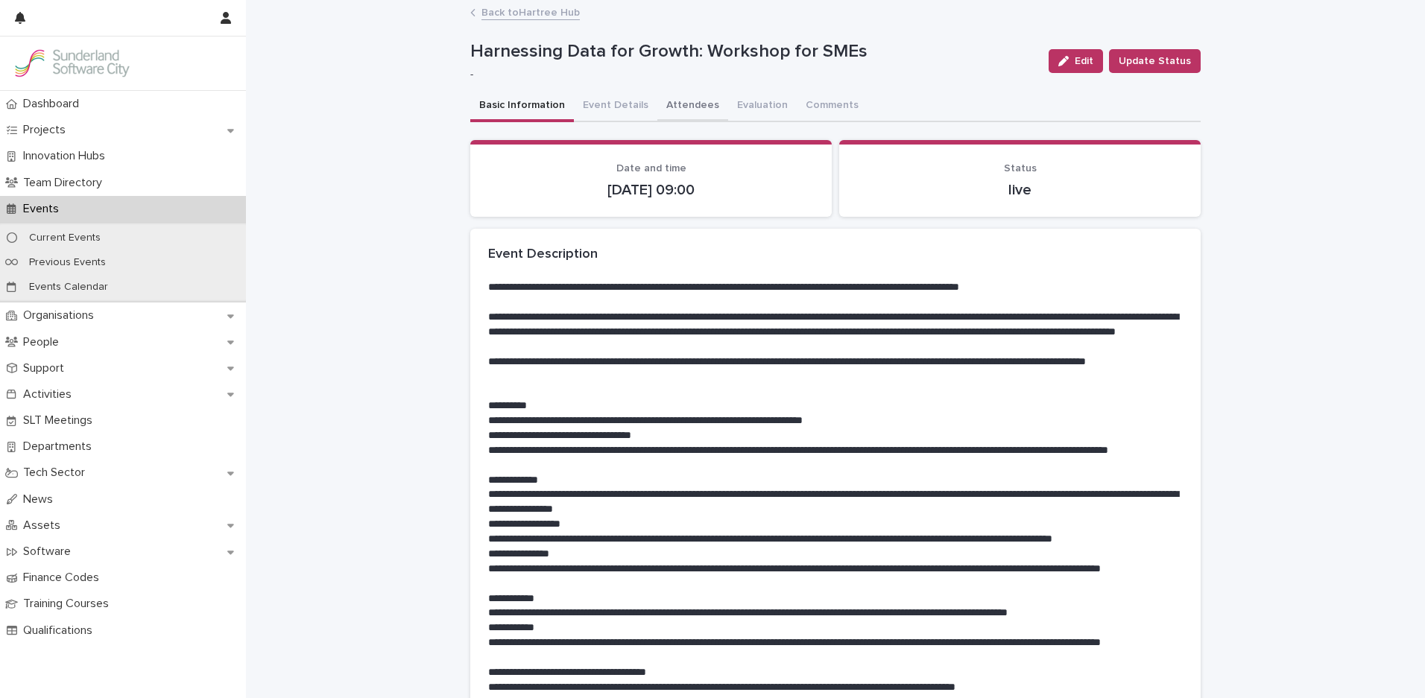
click at [686, 100] on button "Attendees" at bounding box center [692, 106] width 71 height 31
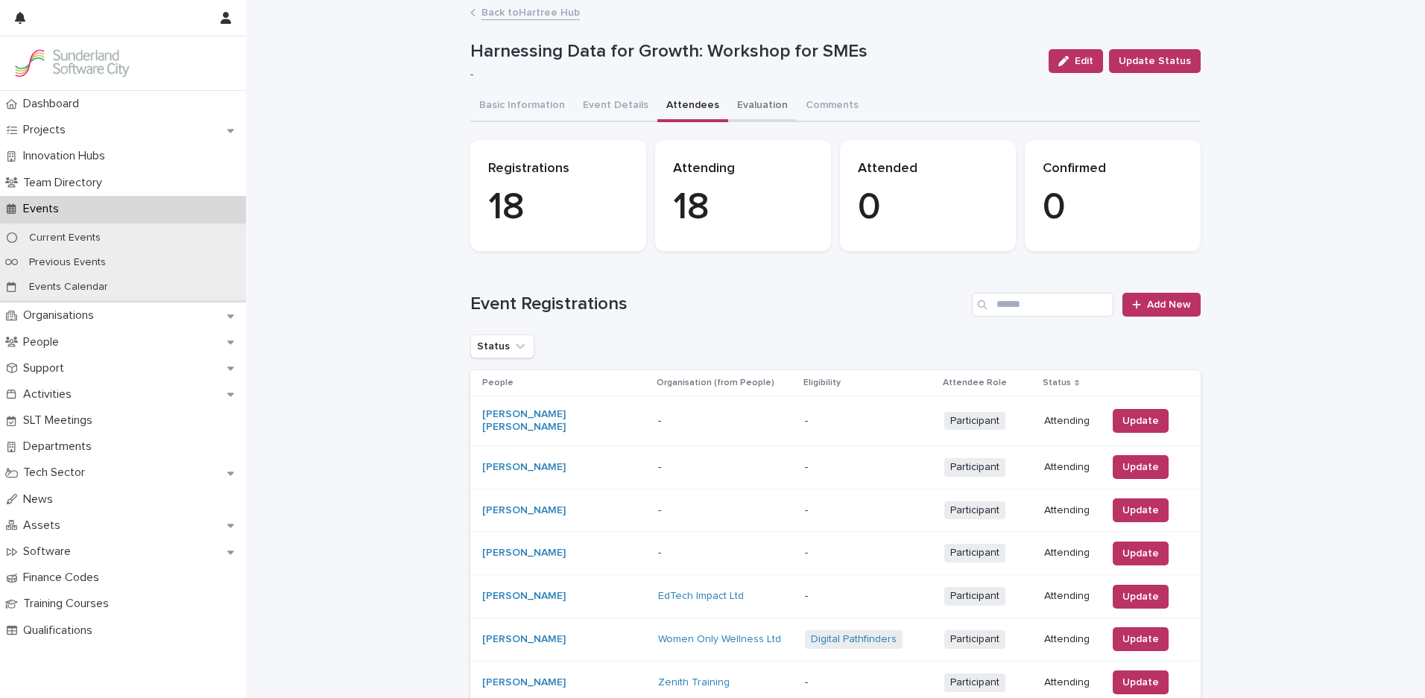
click at [778, 108] on button "Evaluation" at bounding box center [762, 106] width 69 height 31
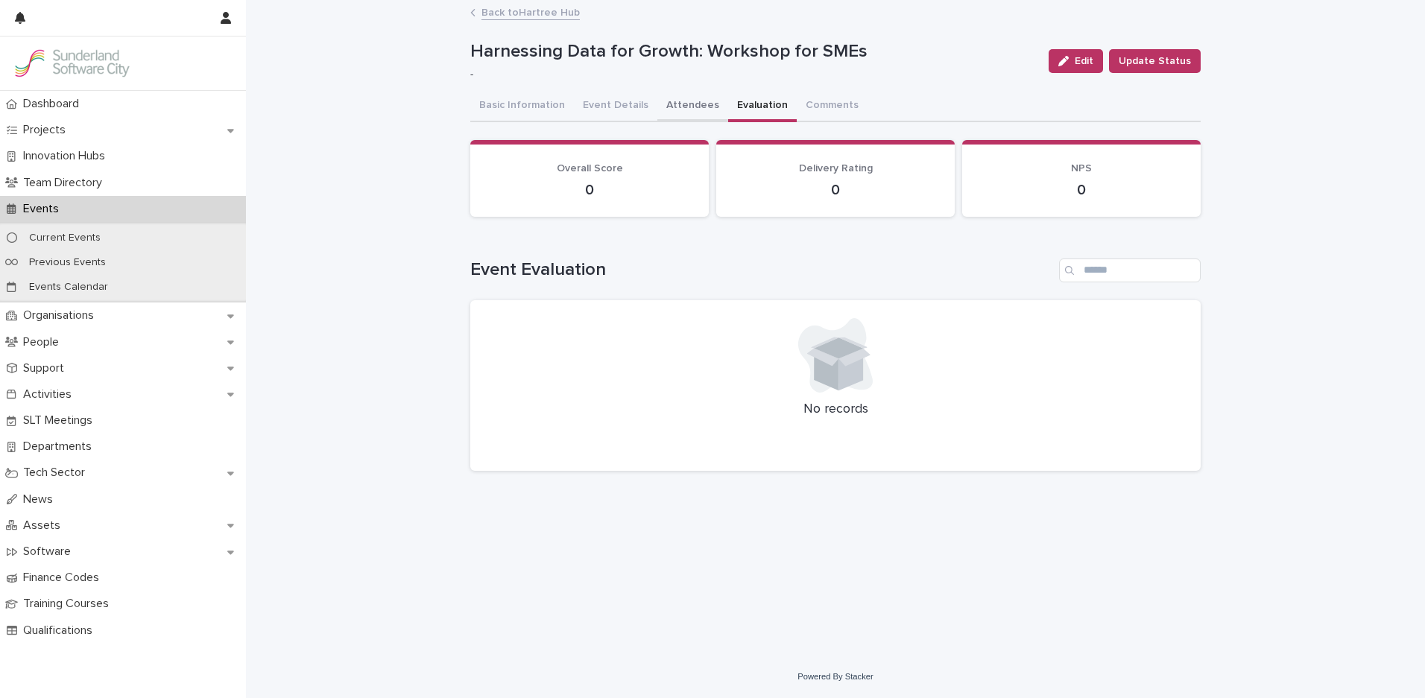
click at [703, 113] on button "Attendees" at bounding box center [692, 106] width 71 height 31
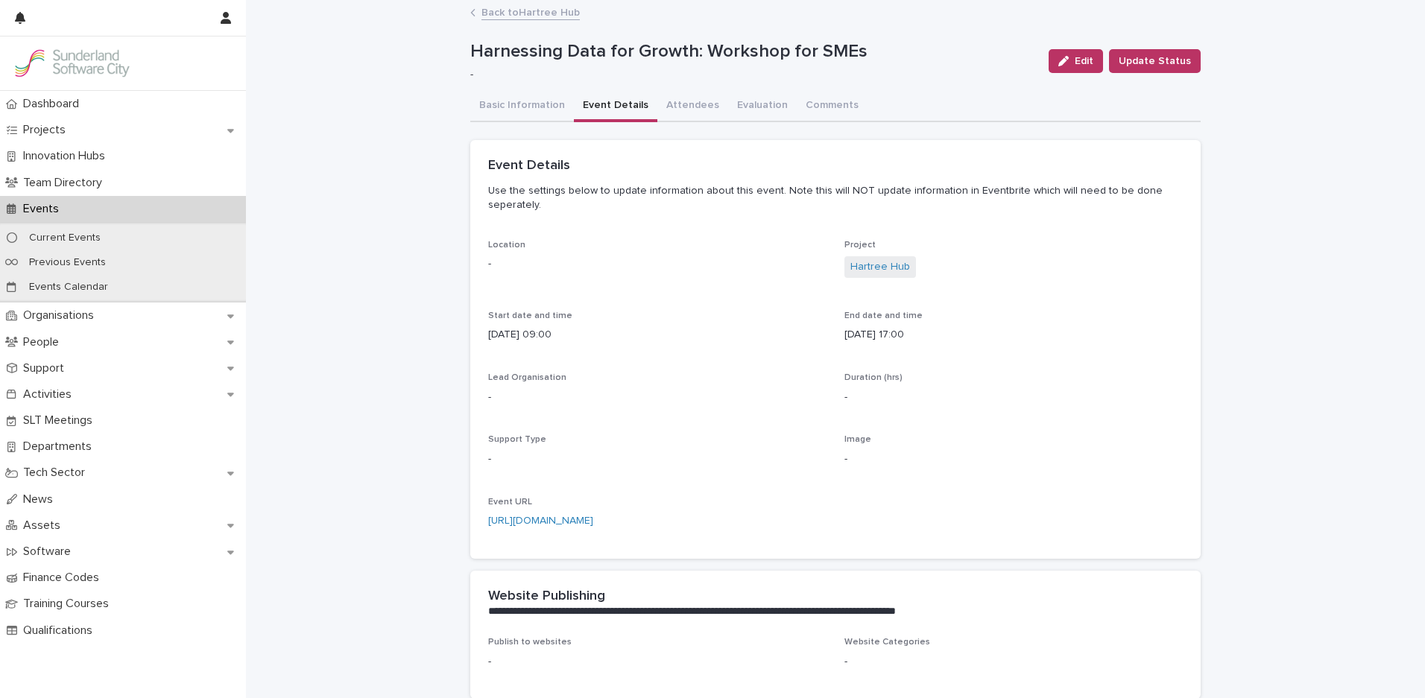
click at [590, 109] on button "Event Details" at bounding box center [615, 106] width 83 height 31
click at [541, 108] on button "Basic Information" at bounding box center [522, 106] width 104 height 31
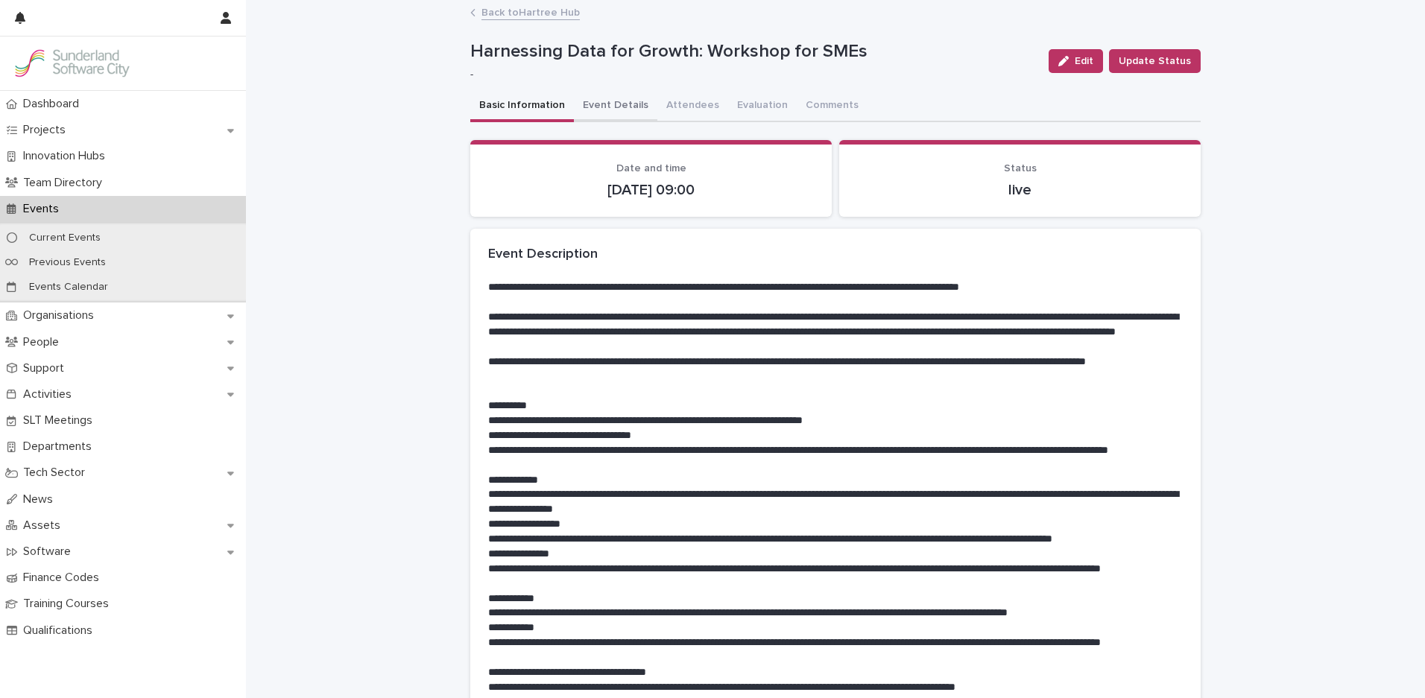
click at [633, 103] on button "Event Details" at bounding box center [615, 106] width 83 height 31
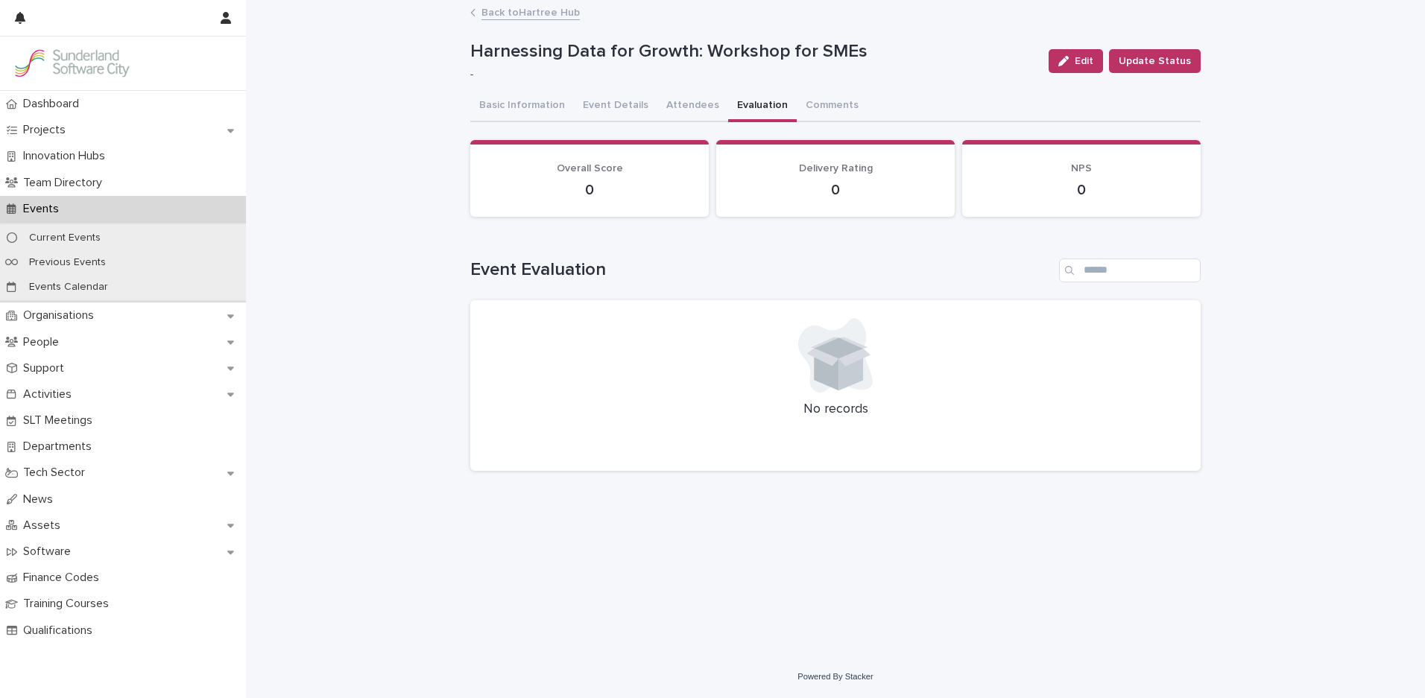
click at [728, 101] on button "Evaluation" at bounding box center [762, 106] width 69 height 31
click at [676, 107] on button "Attendees" at bounding box center [692, 106] width 71 height 31
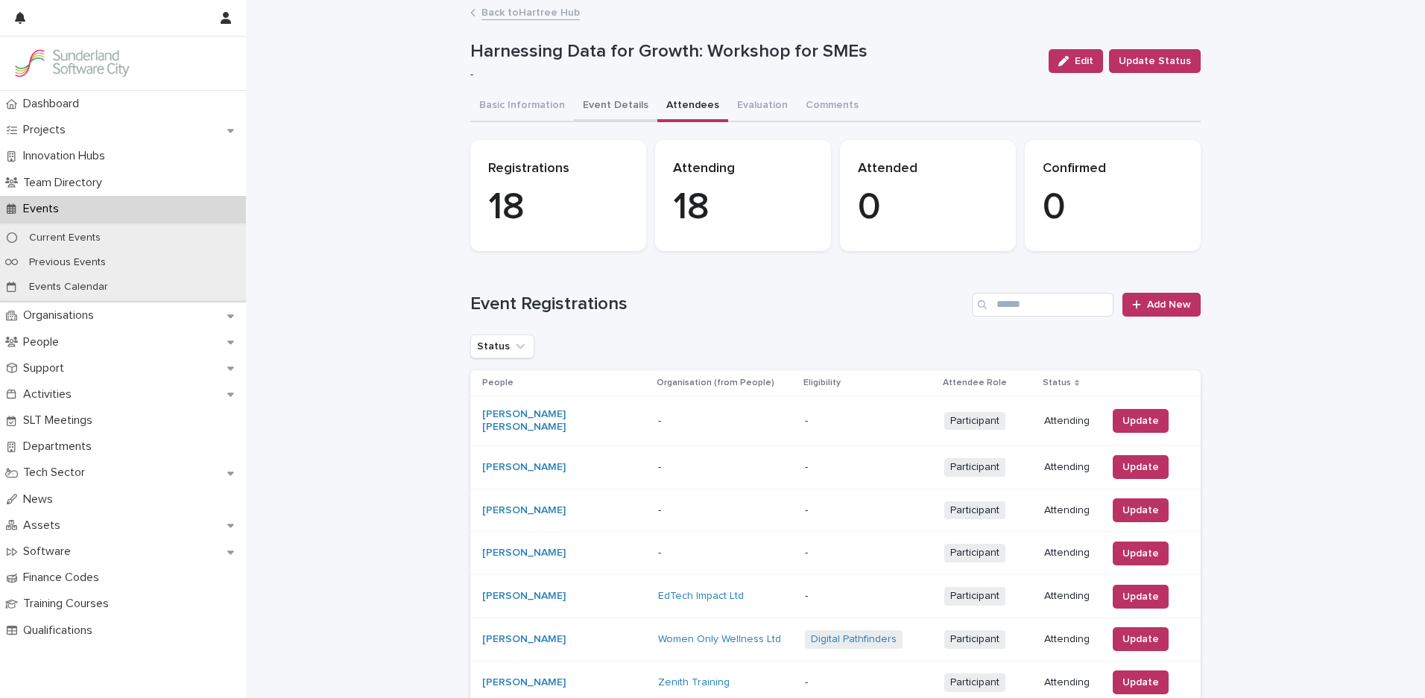
click at [630, 114] on button "Event Details" at bounding box center [615, 106] width 83 height 31
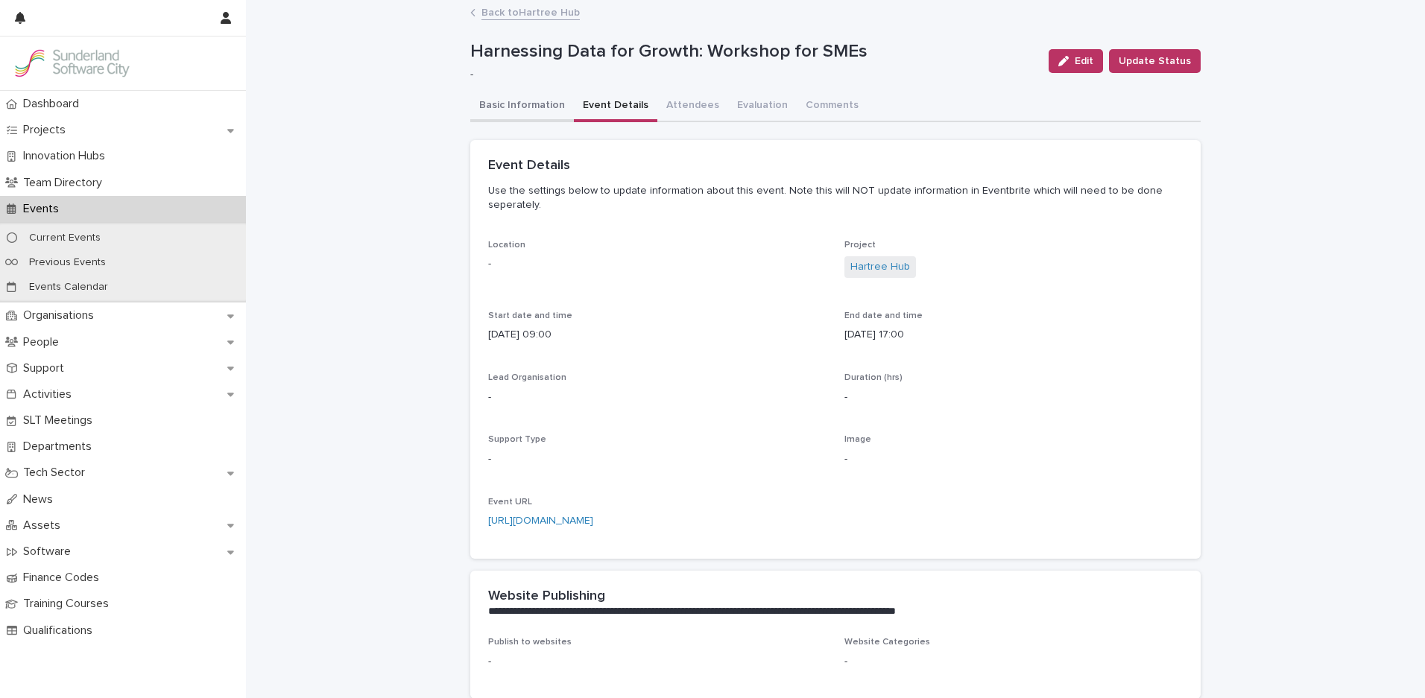
click at [504, 111] on button "Basic Information" at bounding box center [522, 106] width 104 height 31
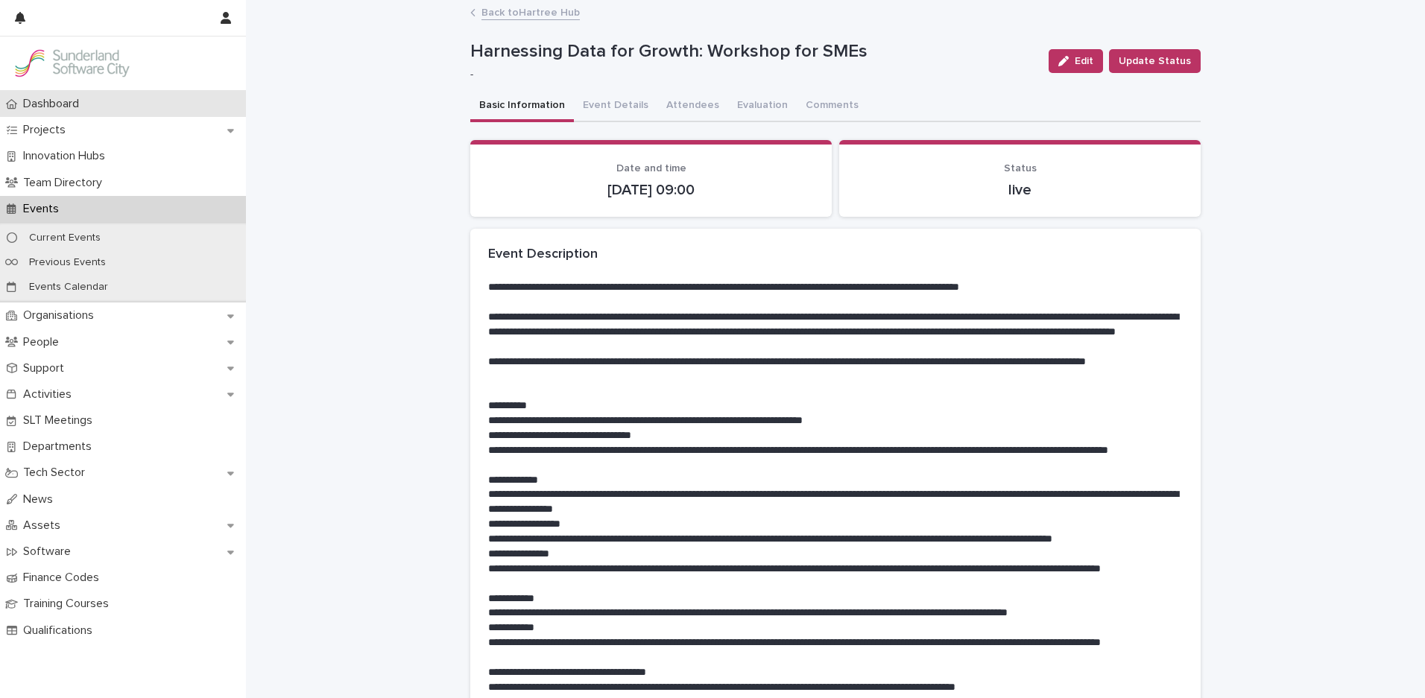
click at [113, 103] on div "Dashboard" at bounding box center [123, 104] width 246 height 26
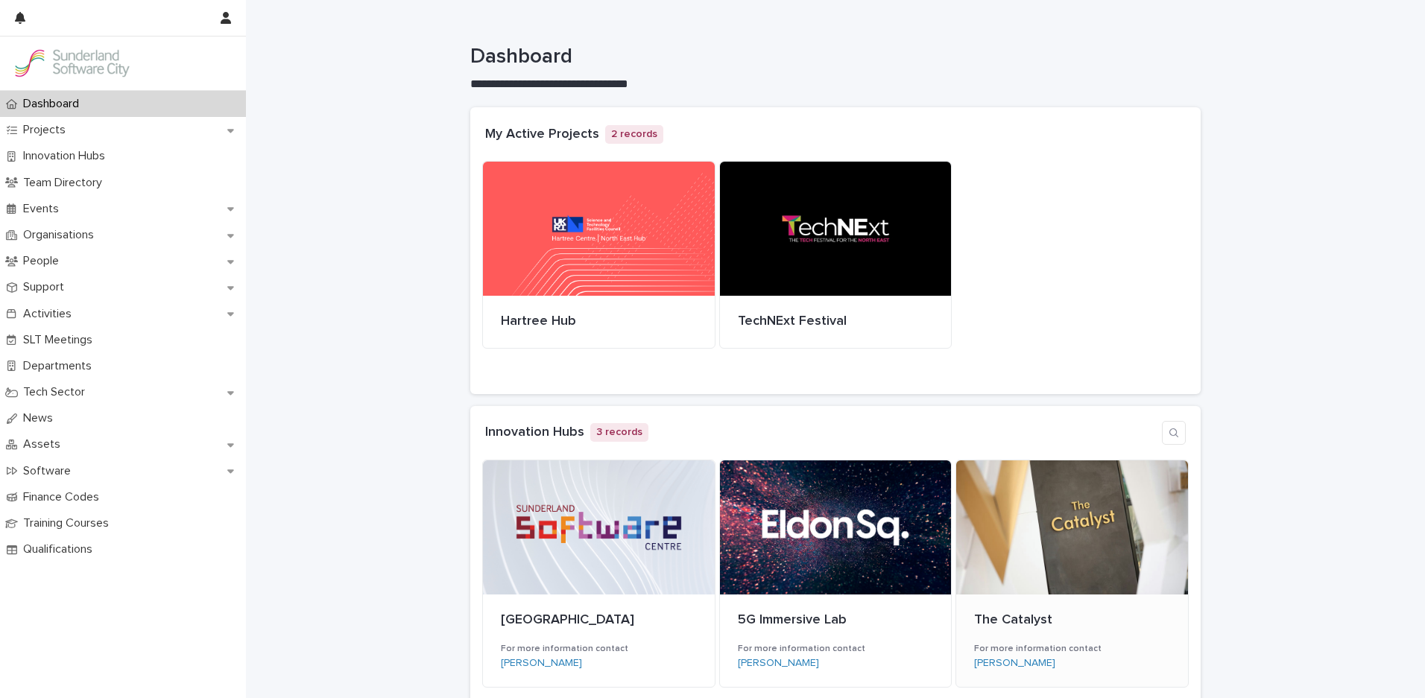
click at [1017, 497] on div at bounding box center [1072, 527] width 232 height 134
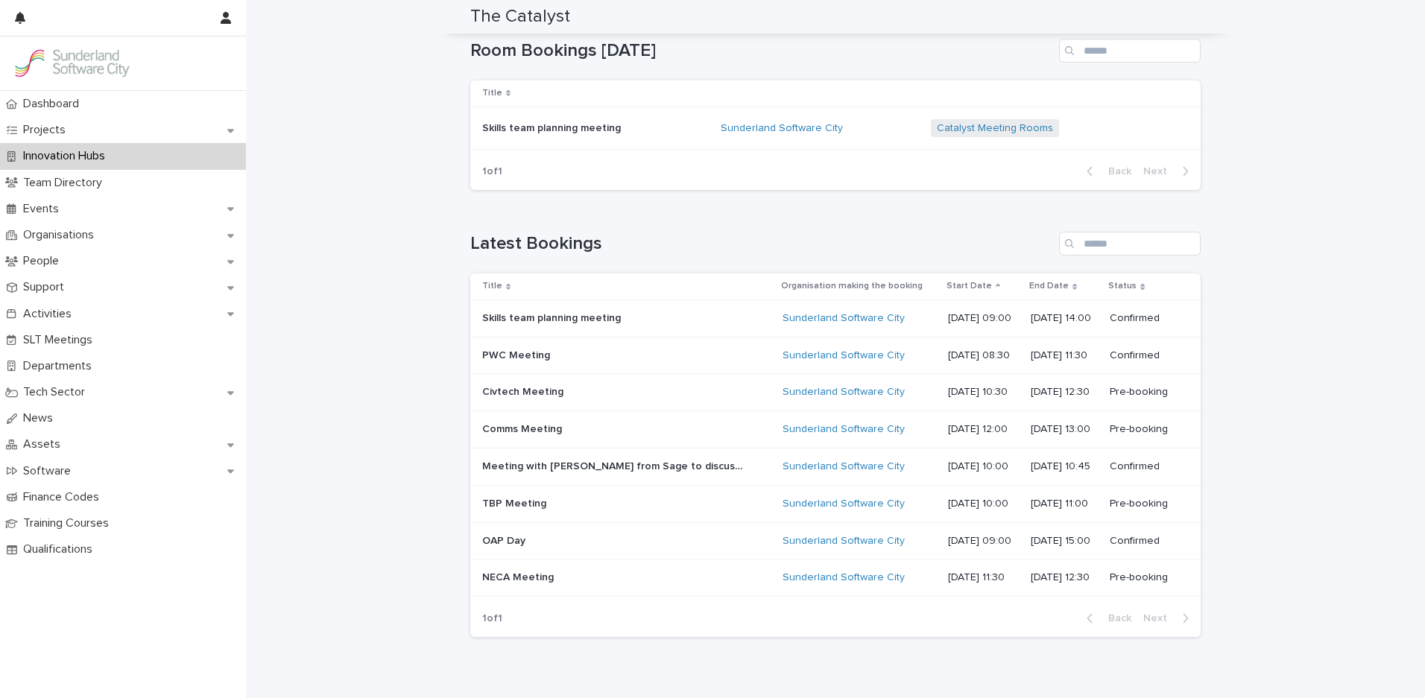
scroll to position [385, 0]
click at [948, 496] on p "[DATE] 10:00" at bounding box center [983, 502] width 71 height 13
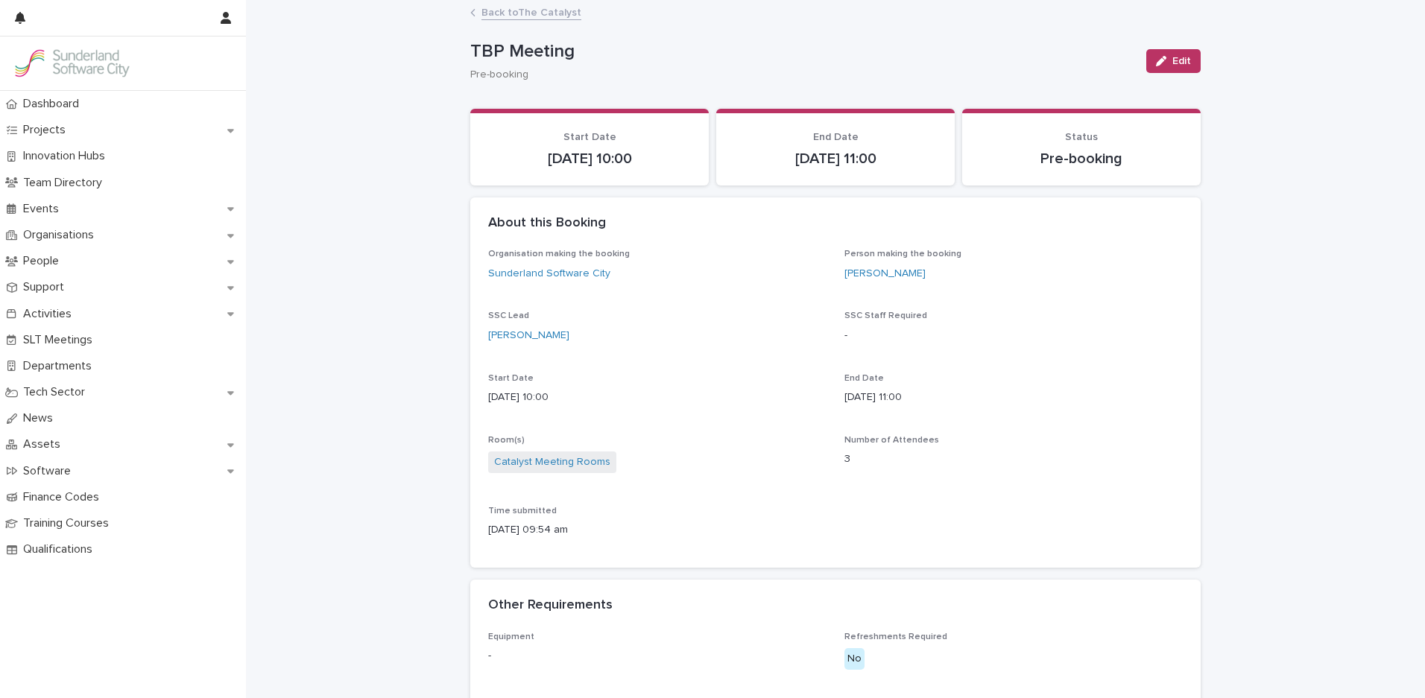
click at [517, 16] on link "Back to The Catalyst" at bounding box center [531, 11] width 100 height 17
